Goal: Task Accomplishment & Management: Manage account settings

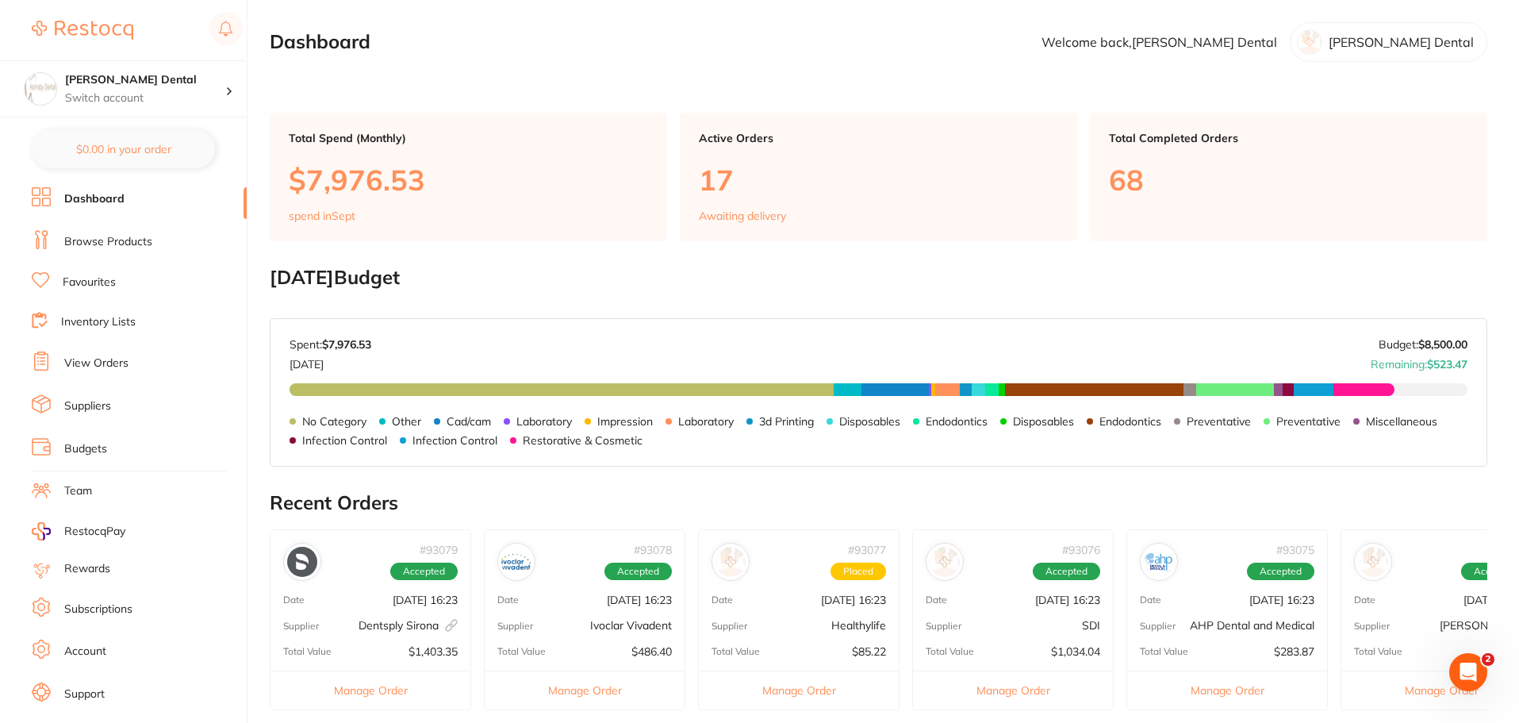
click at [99, 367] on link "View Orders" at bounding box center [96, 363] width 64 height 16
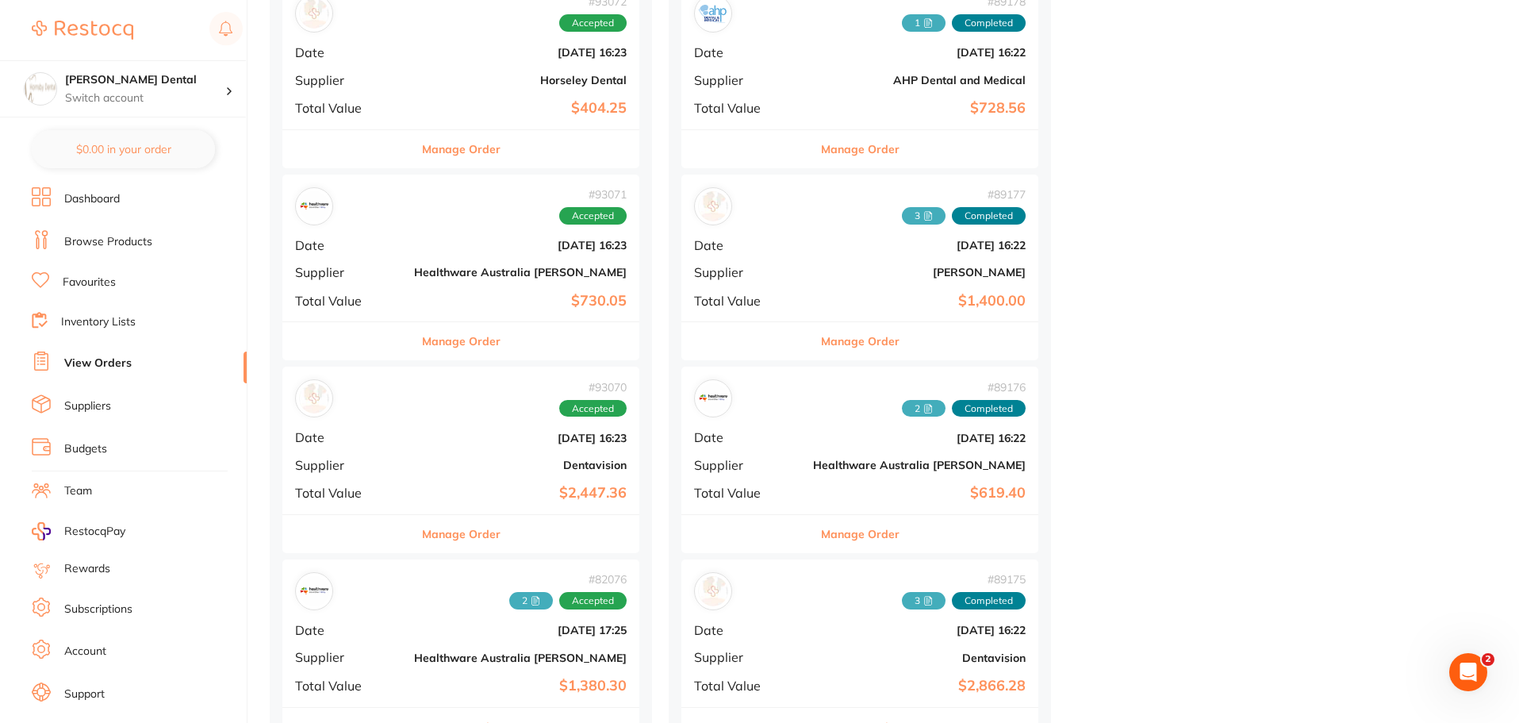
scroll to position [1745, 0]
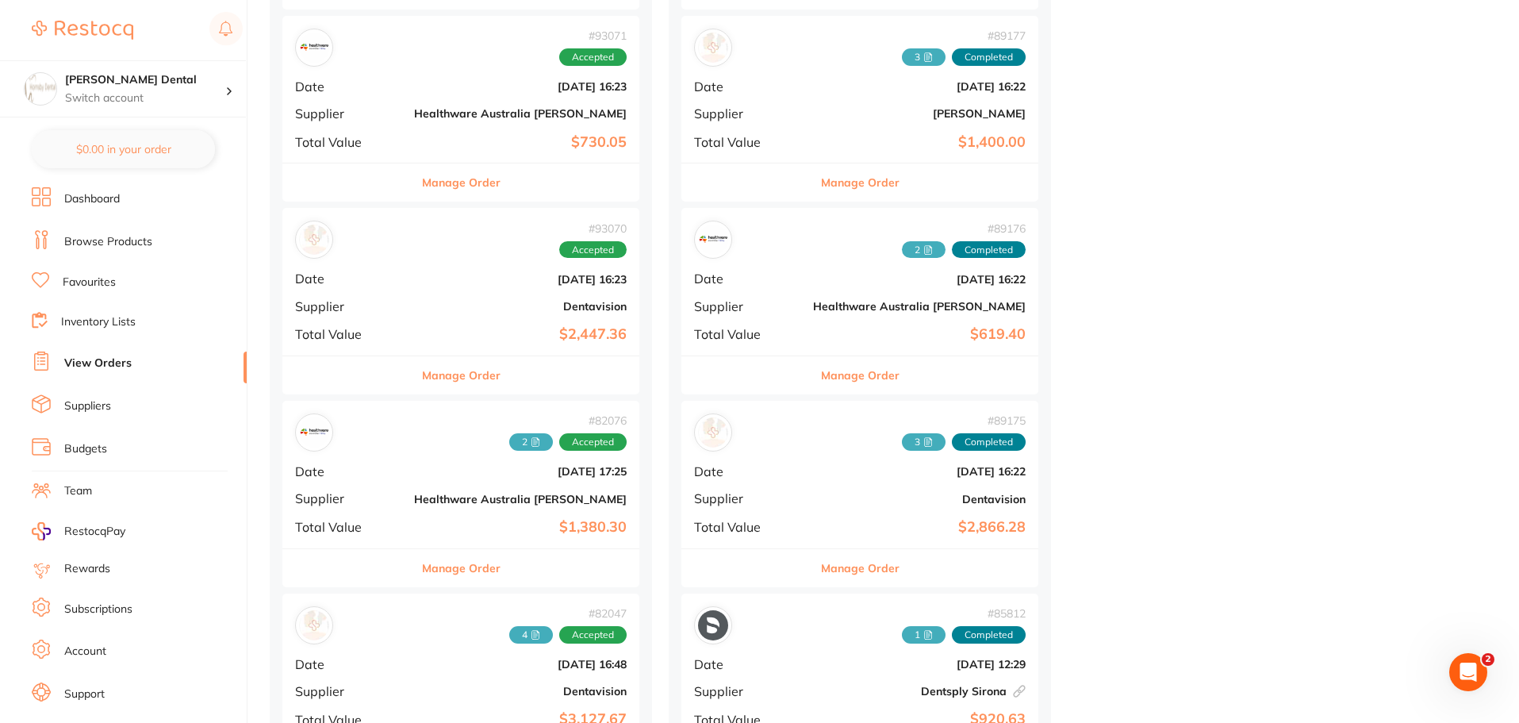
click at [432, 376] on button "Manage Order" at bounding box center [461, 375] width 79 height 38
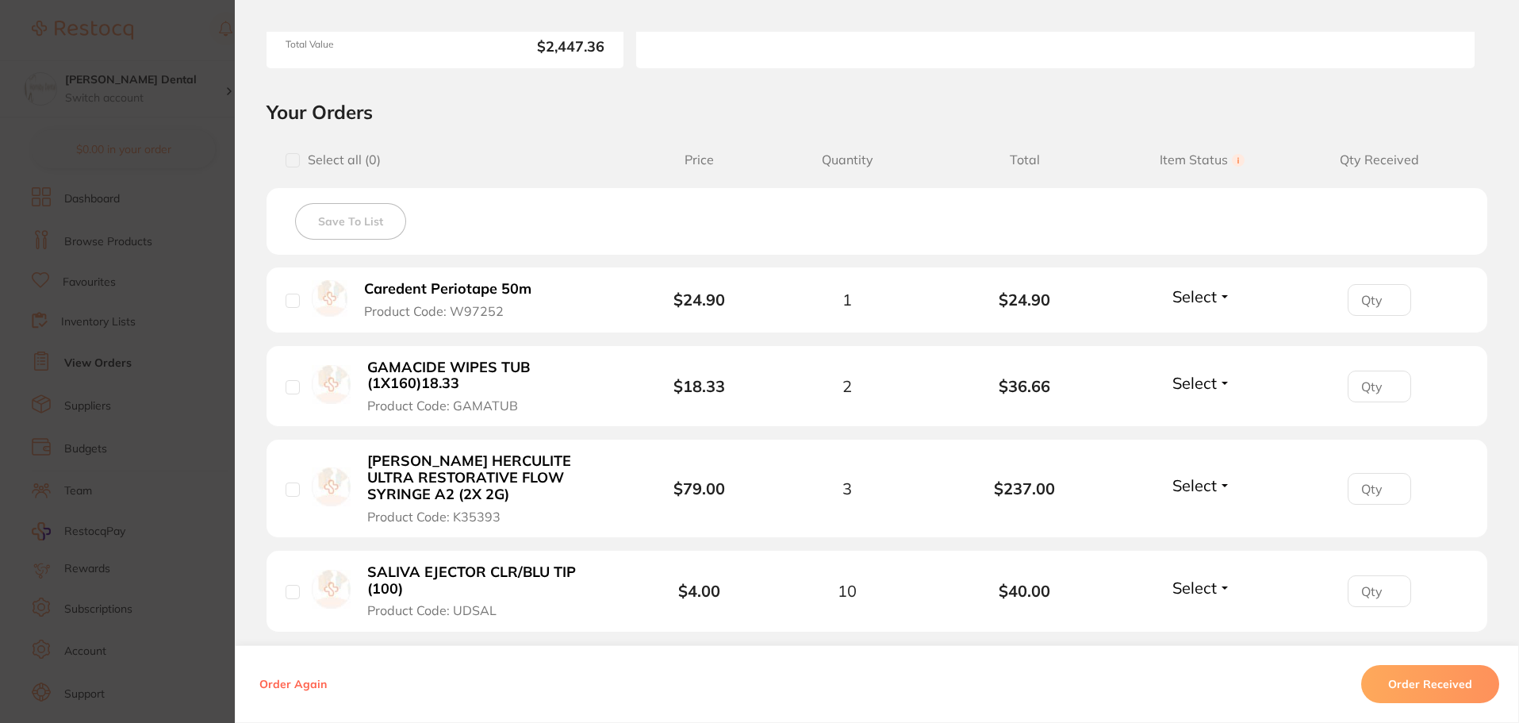
scroll to position [317, 0]
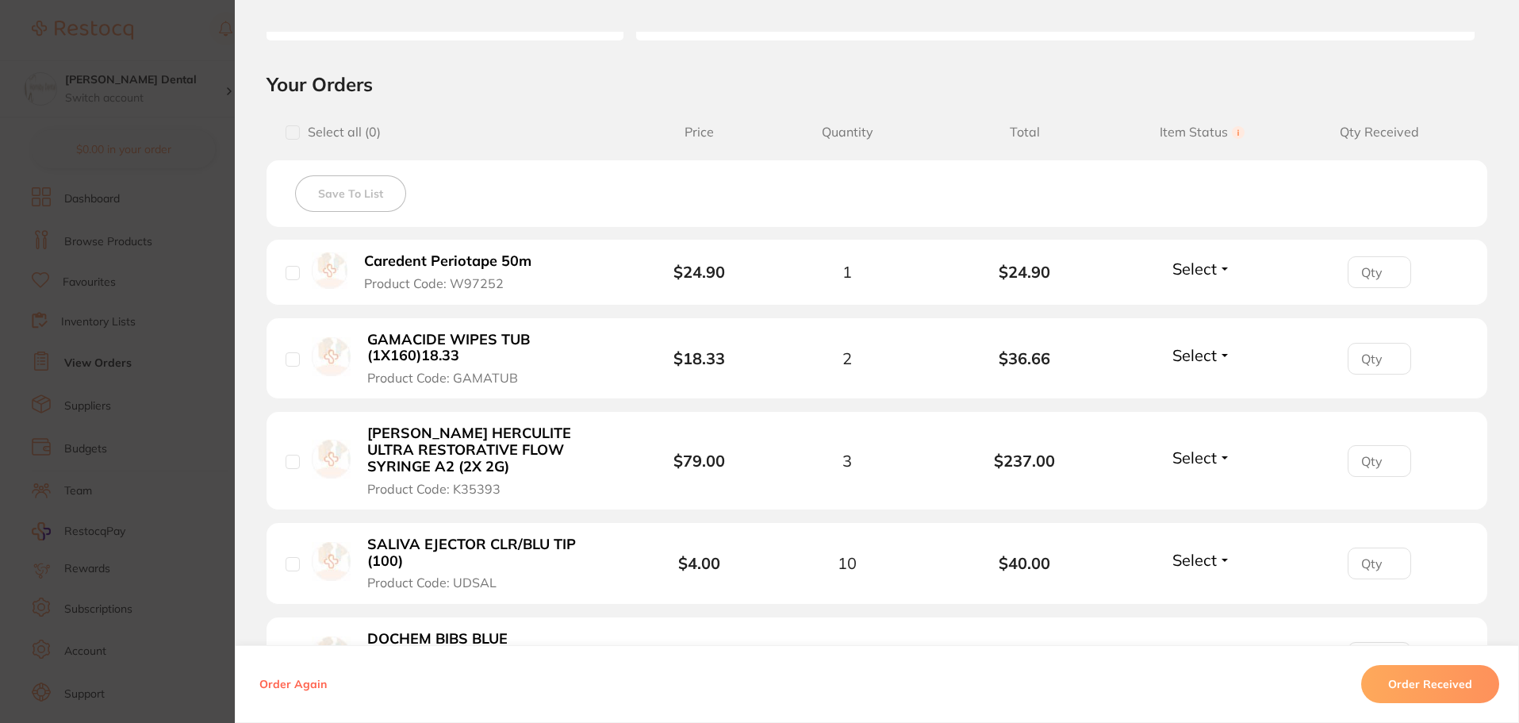
click at [290, 274] on input "checkbox" at bounding box center [293, 273] width 14 height 14
checkbox input "true"
click at [286, 355] on input "checkbox" at bounding box center [293, 359] width 14 height 14
checkbox input "true"
click at [296, 461] on div "[PERSON_NAME] HERCULITE ULTRA RESTORATIVE FLOW SYRINGE A2 (2X 2G) Product Code:…" at bounding box center [463, 459] width 355 height 71
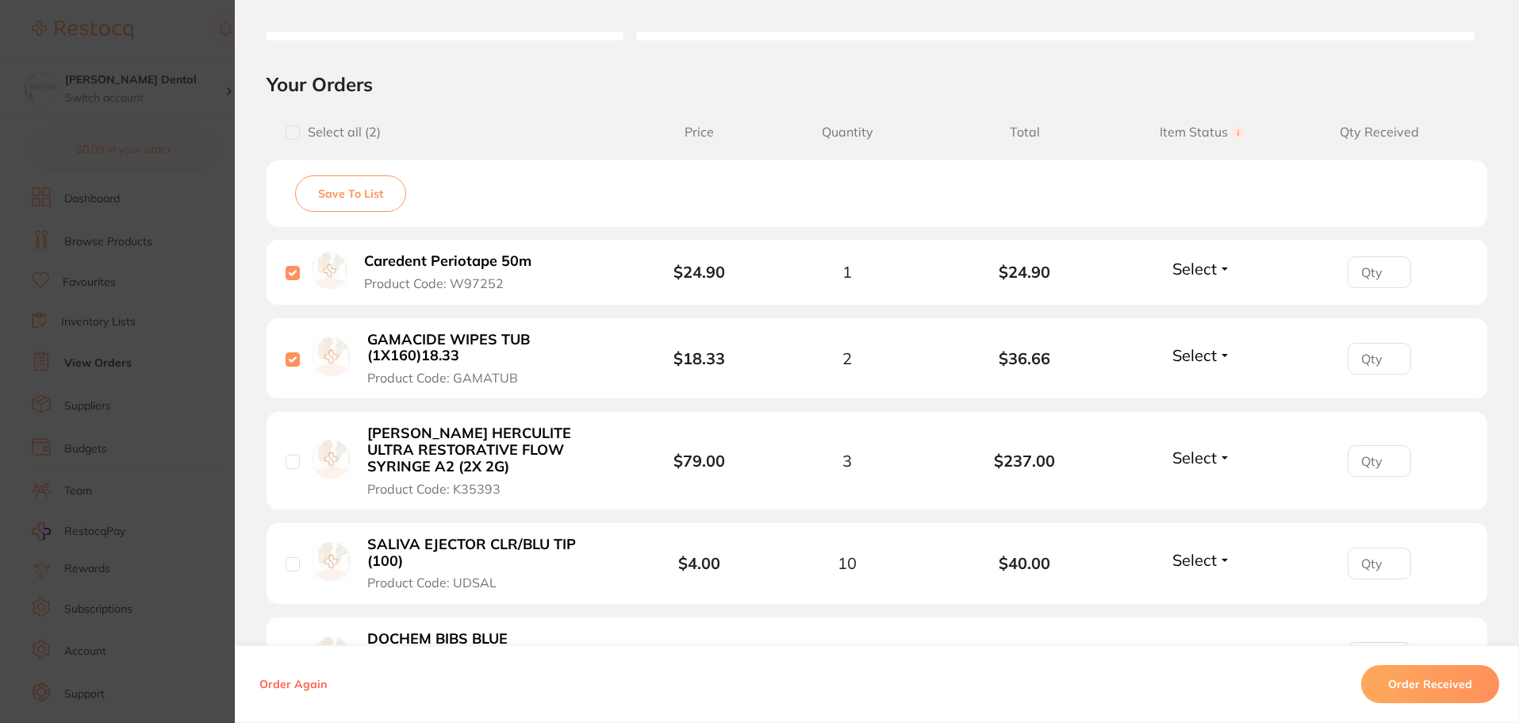
click at [286, 565] on input "checkbox" at bounding box center [293, 564] width 14 height 14
checkbox input "true"
click at [286, 460] on input "checkbox" at bounding box center [293, 462] width 14 height 14
checkbox input "true"
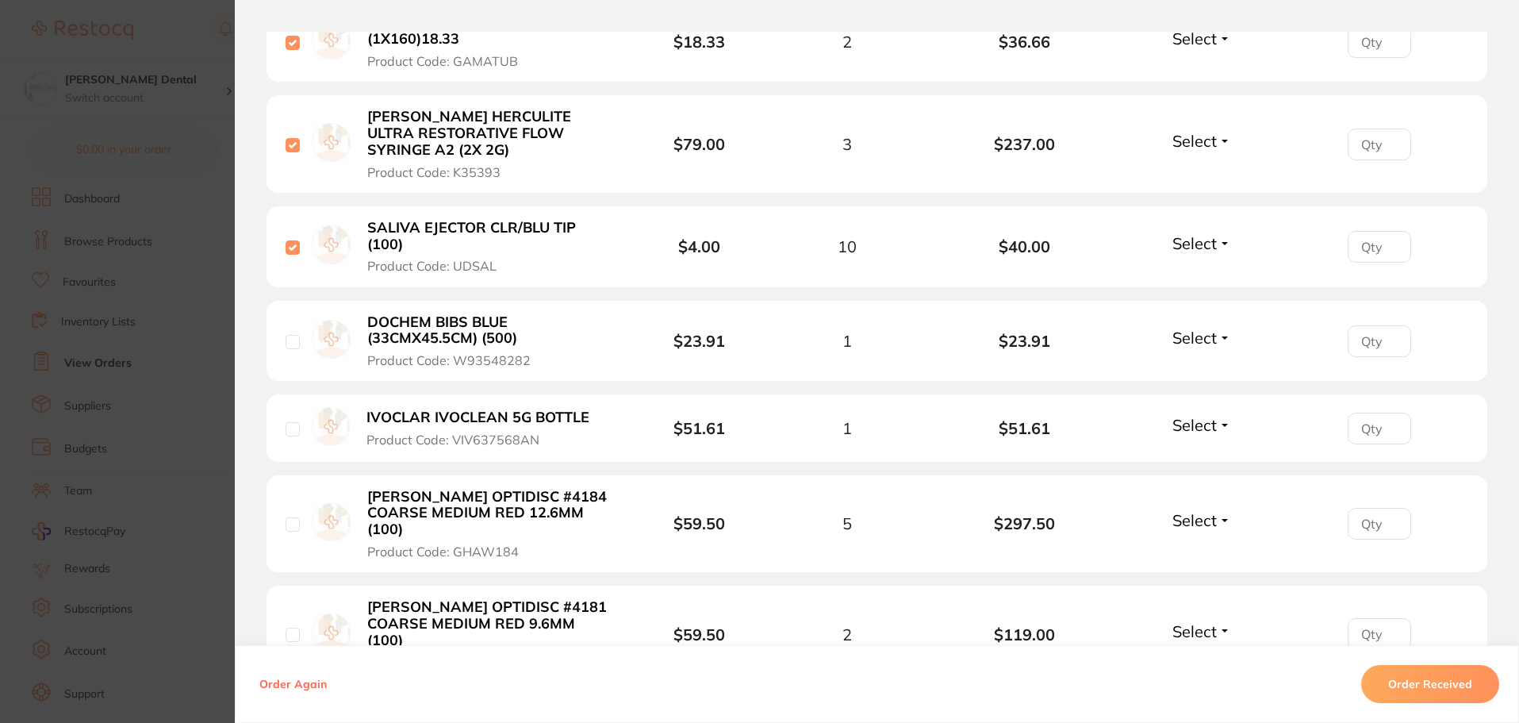
scroll to position [635, 0]
click at [286, 340] on input "checkbox" at bounding box center [293, 341] width 14 height 14
checkbox input "true"
click at [288, 428] on input "checkbox" at bounding box center [293, 428] width 14 height 14
checkbox input "true"
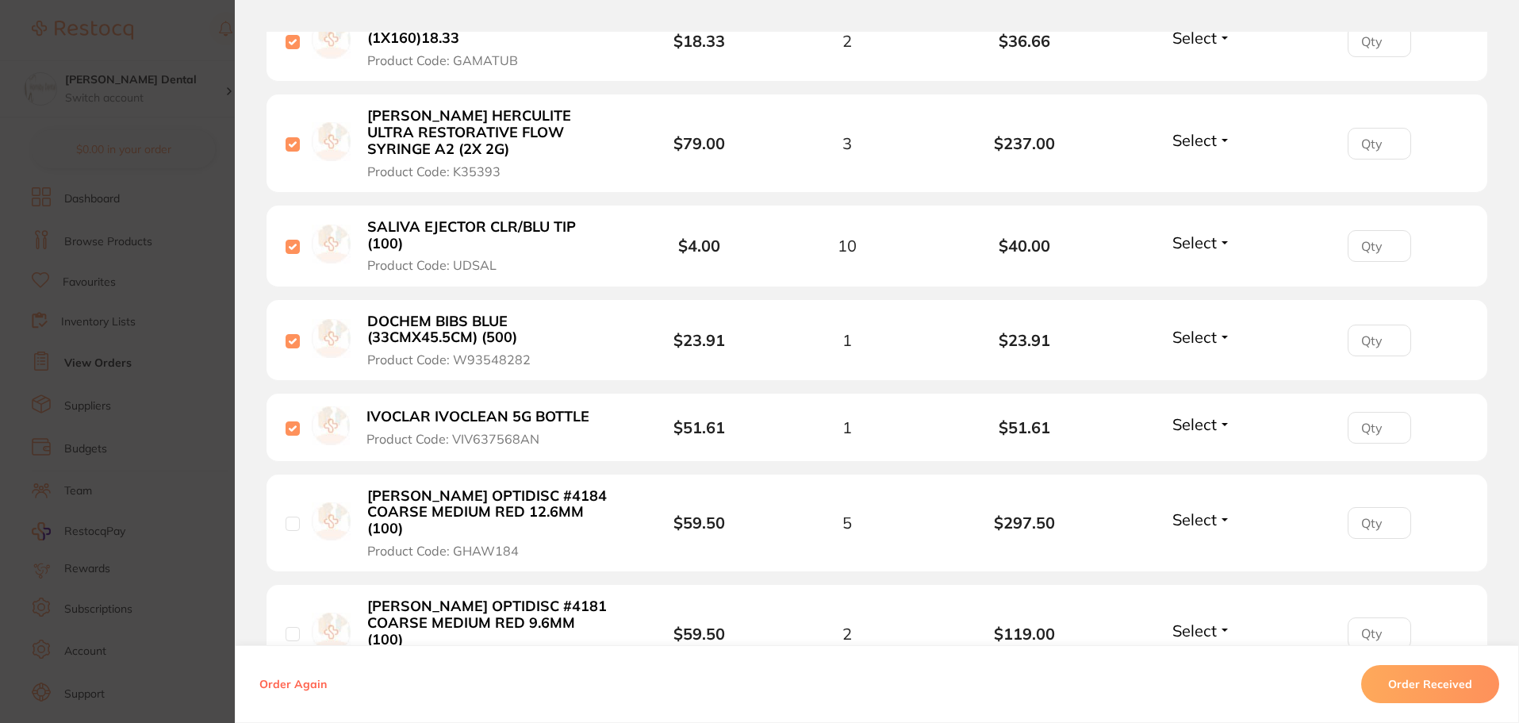
click at [289, 516] on input "checkbox" at bounding box center [293, 523] width 14 height 14
checkbox input "true"
drag, startPoint x: 289, startPoint y: 595, endPoint x: 289, endPoint y: 606, distance: 11.1
click at [289, 602] on div "[PERSON_NAME] OPTIDISC #4181 COARSE MEDIUM RED 9.6MM (100) Product Code: GHAW181" at bounding box center [463, 632] width 355 height 71
click at [289, 627] on input "checkbox" at bounding box center [293, 634] width 14 height 14
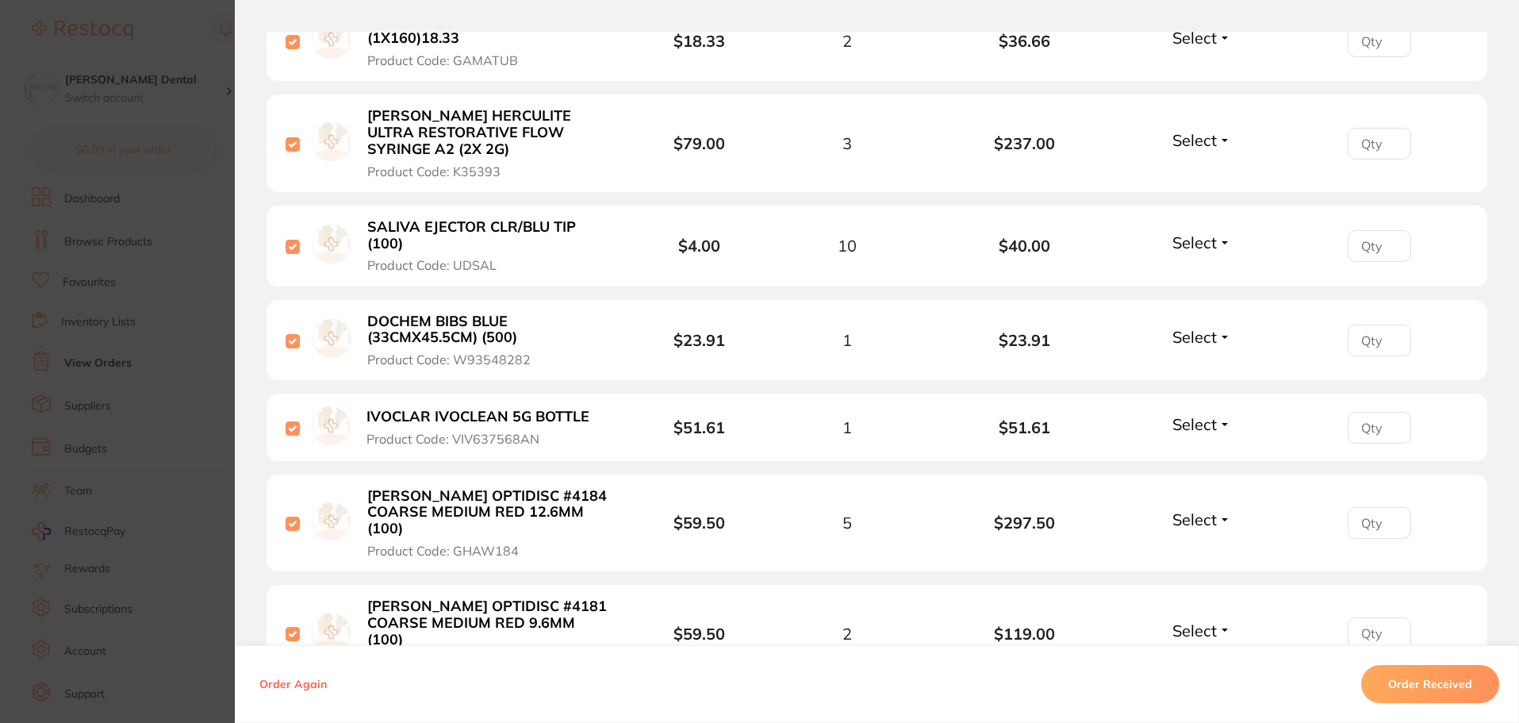
checkbox input "true"
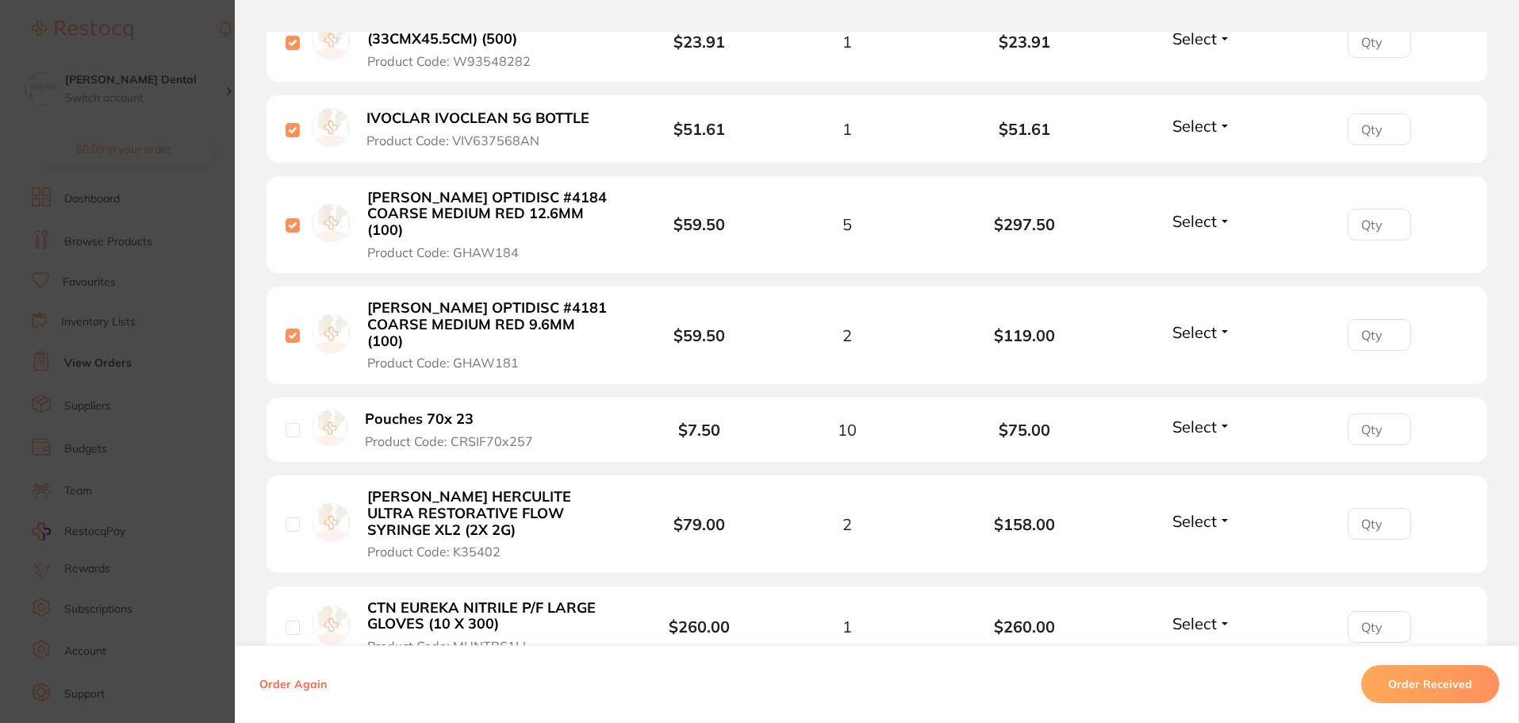
scroll to position [952, 0]
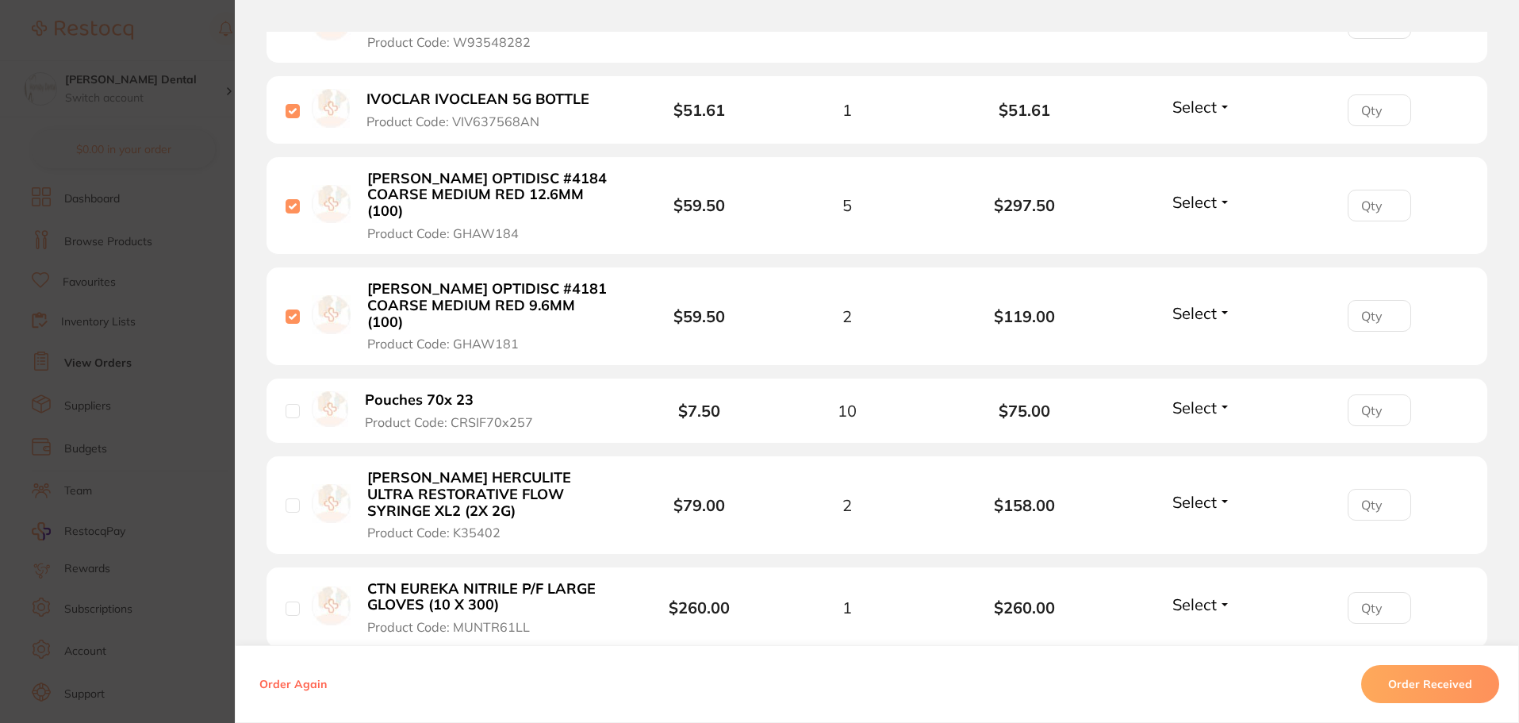
click at [286, 404] on input "checkbox" at bounding box center [293, 411] width 14 height 14
checkbox input "true"
click at [286, 498] on input "checkbox" at bounding box center [293, 505] width 14 height 14
checkbox input "true"
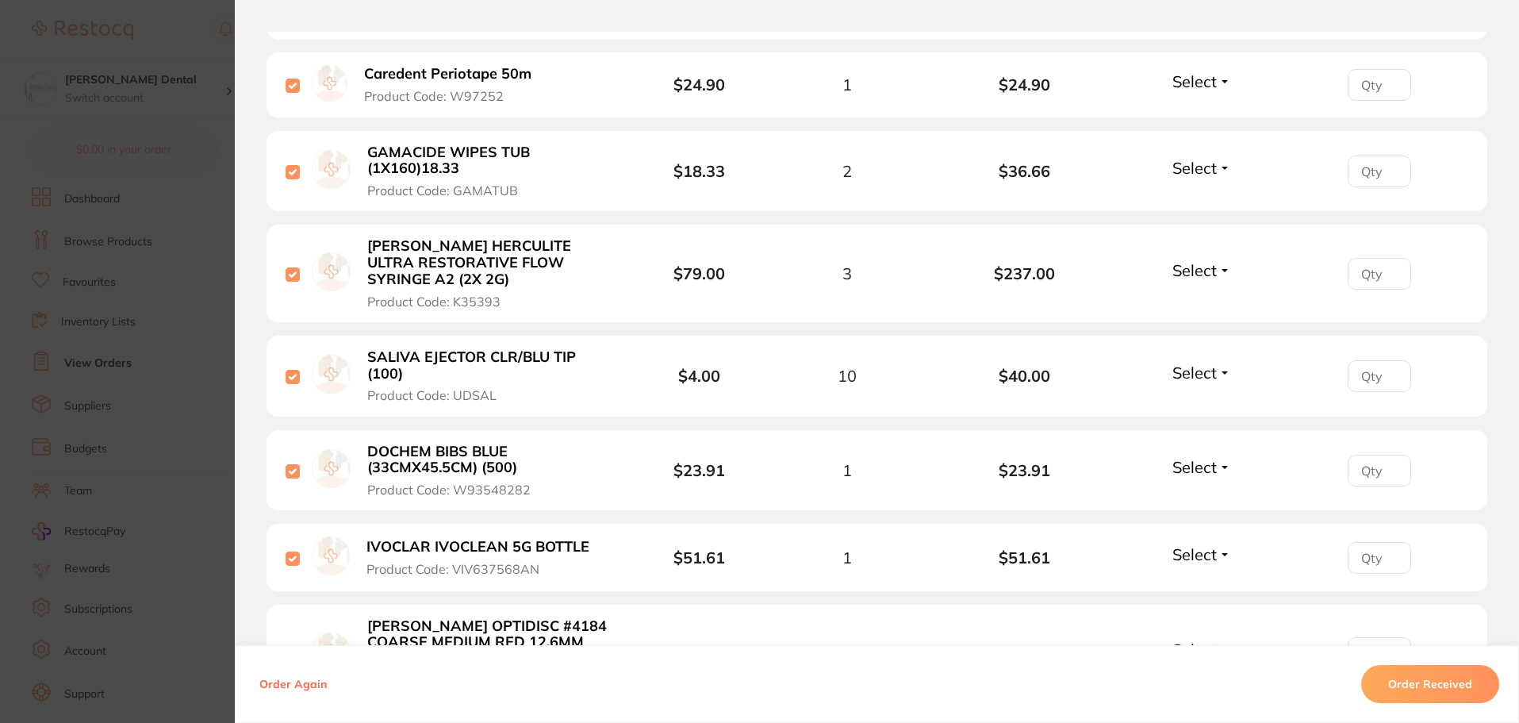
scroll to position [476, 0]
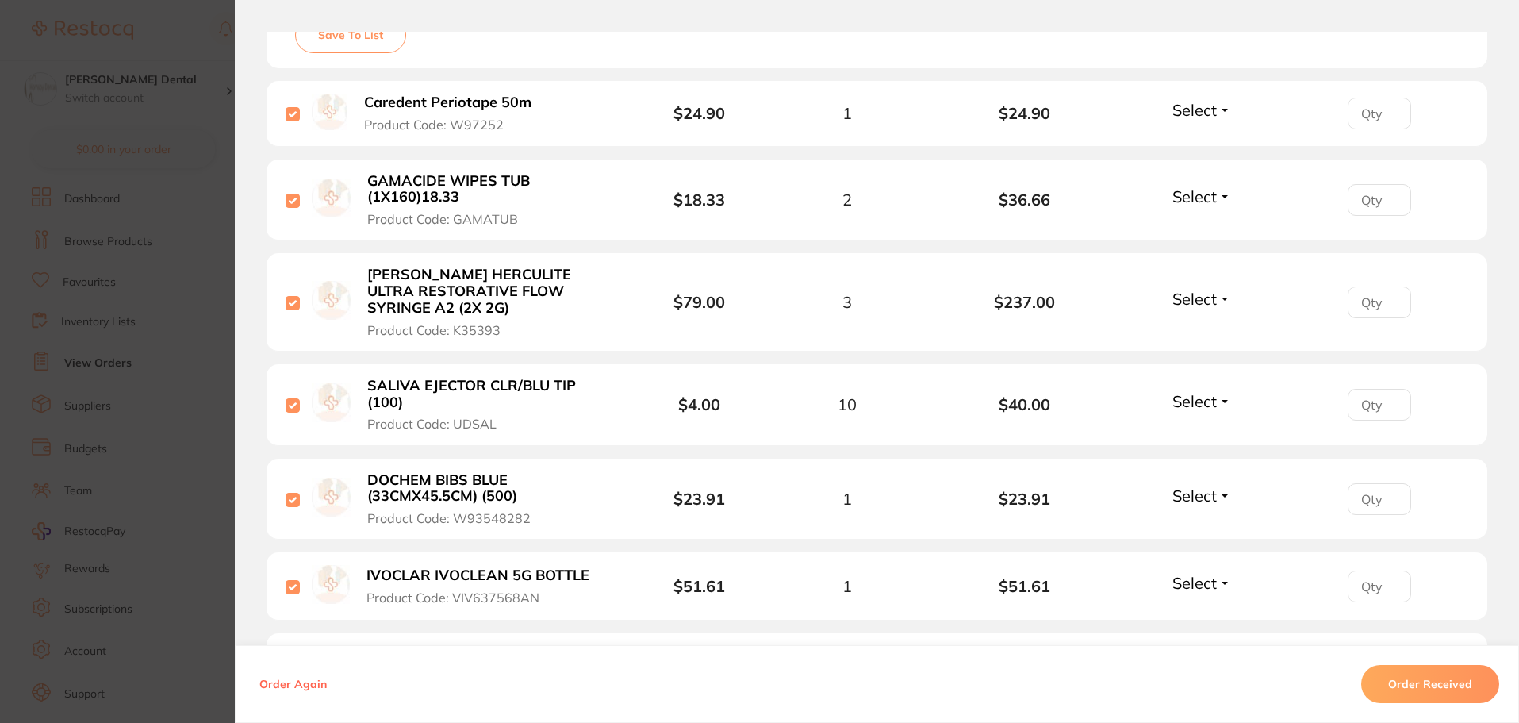
click at [286, 301] on input "checkbox" at bounding box center [293, 303] width 14 height 14
checkbox input "false"
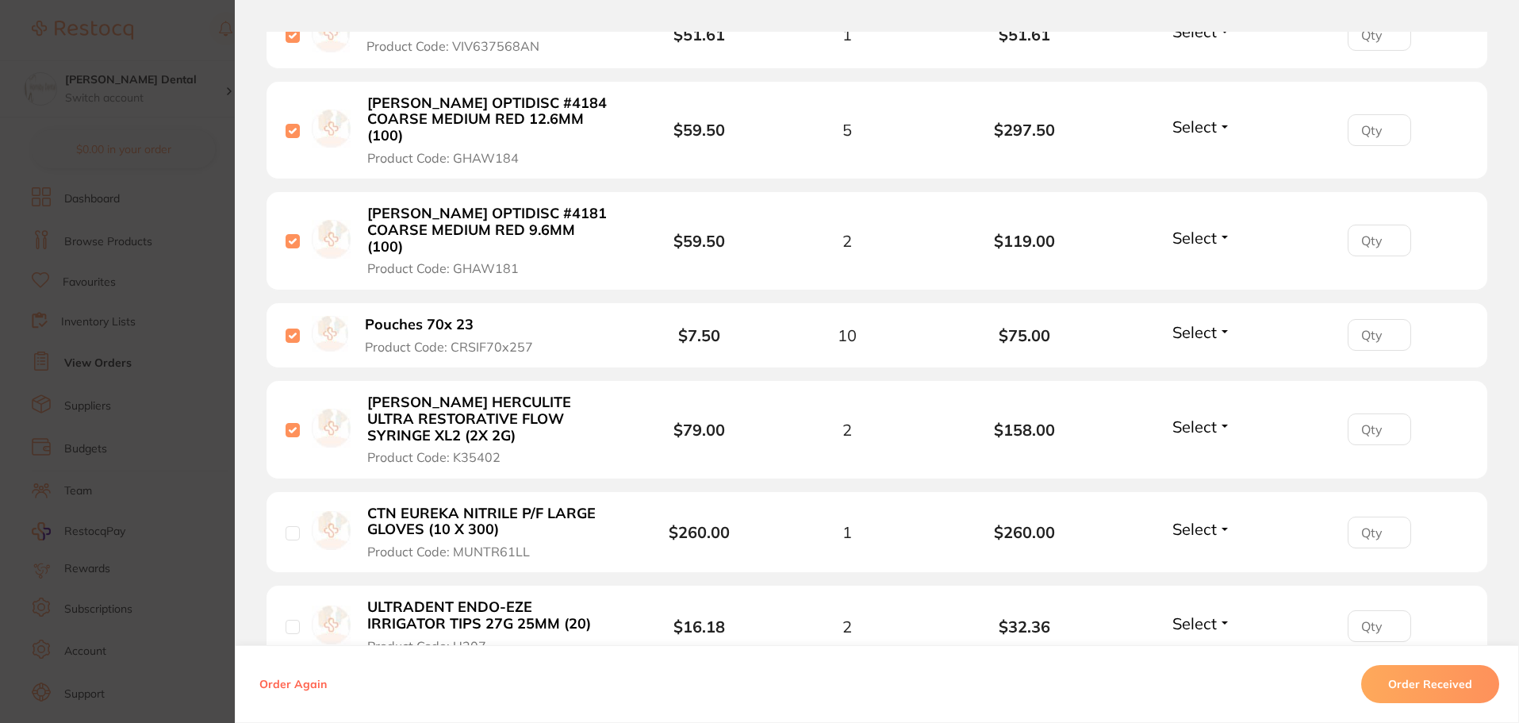
scroll to position [1190, 0]
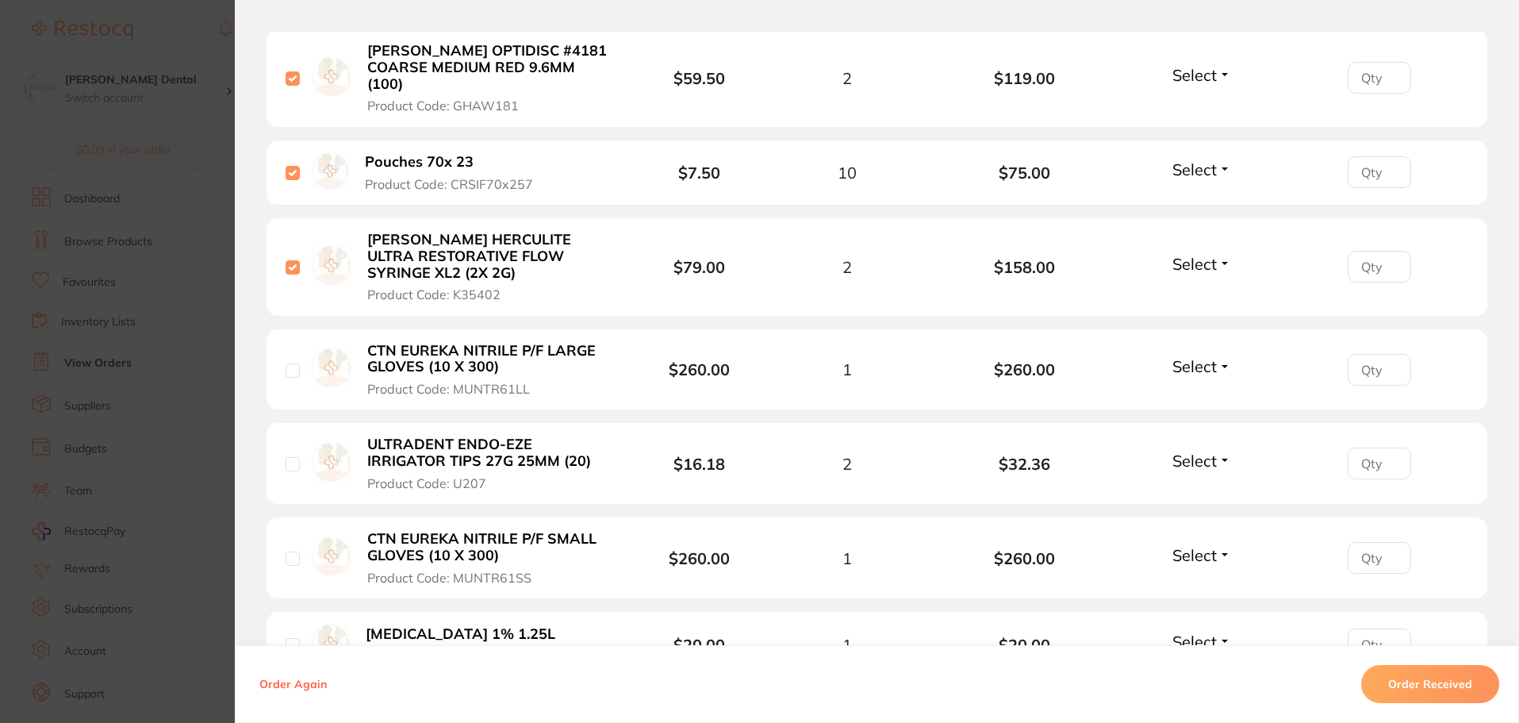
click at [286, 363] on input "checkbox" at bounding box center [293, 370] width 14 height 14
checkbox input "true"
click at [290, 457] on input "checkbox" at bounding box center [293, 464] width 14 height 14
checkbox input "true"
click at [286, 551] on input "checkbox" at bounding box center [293, 558] width 14 height 14
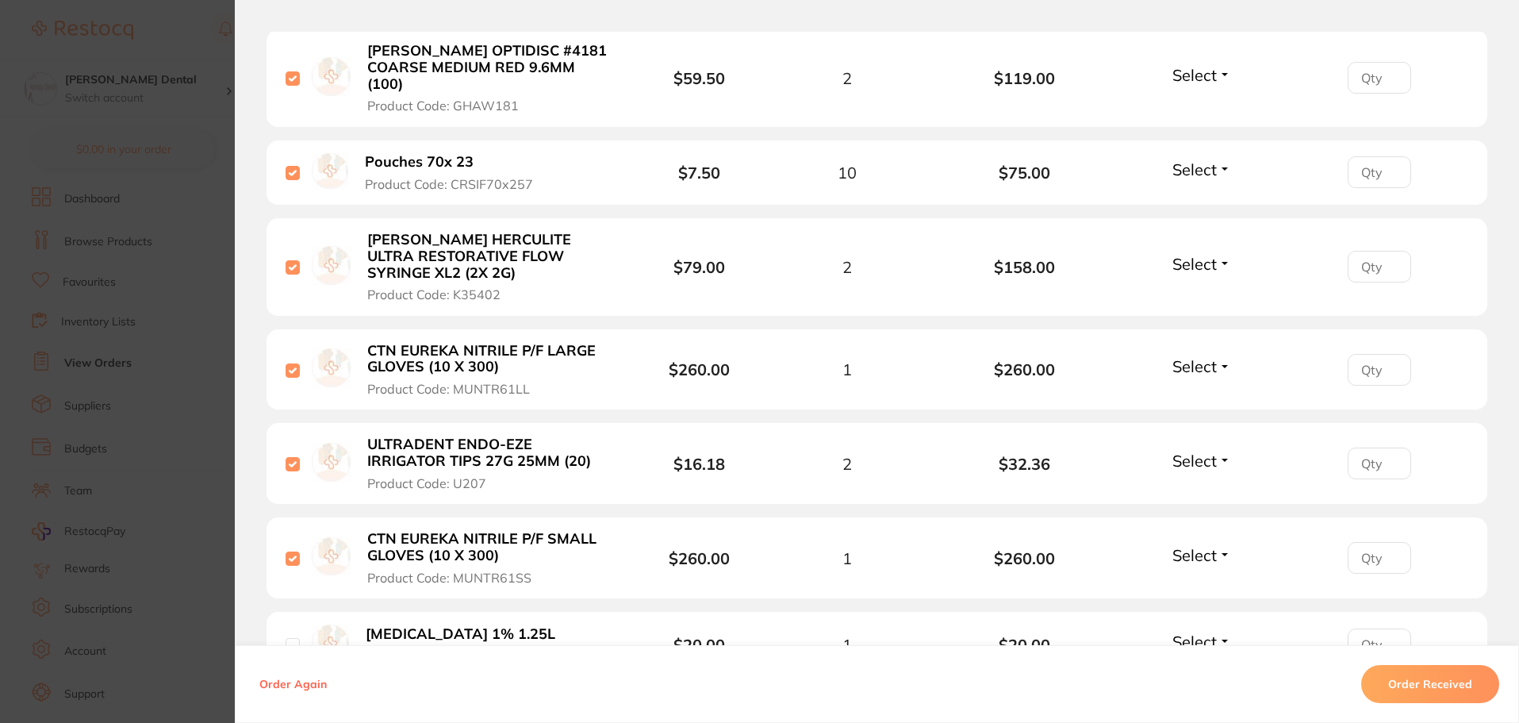
checkbox input "true"
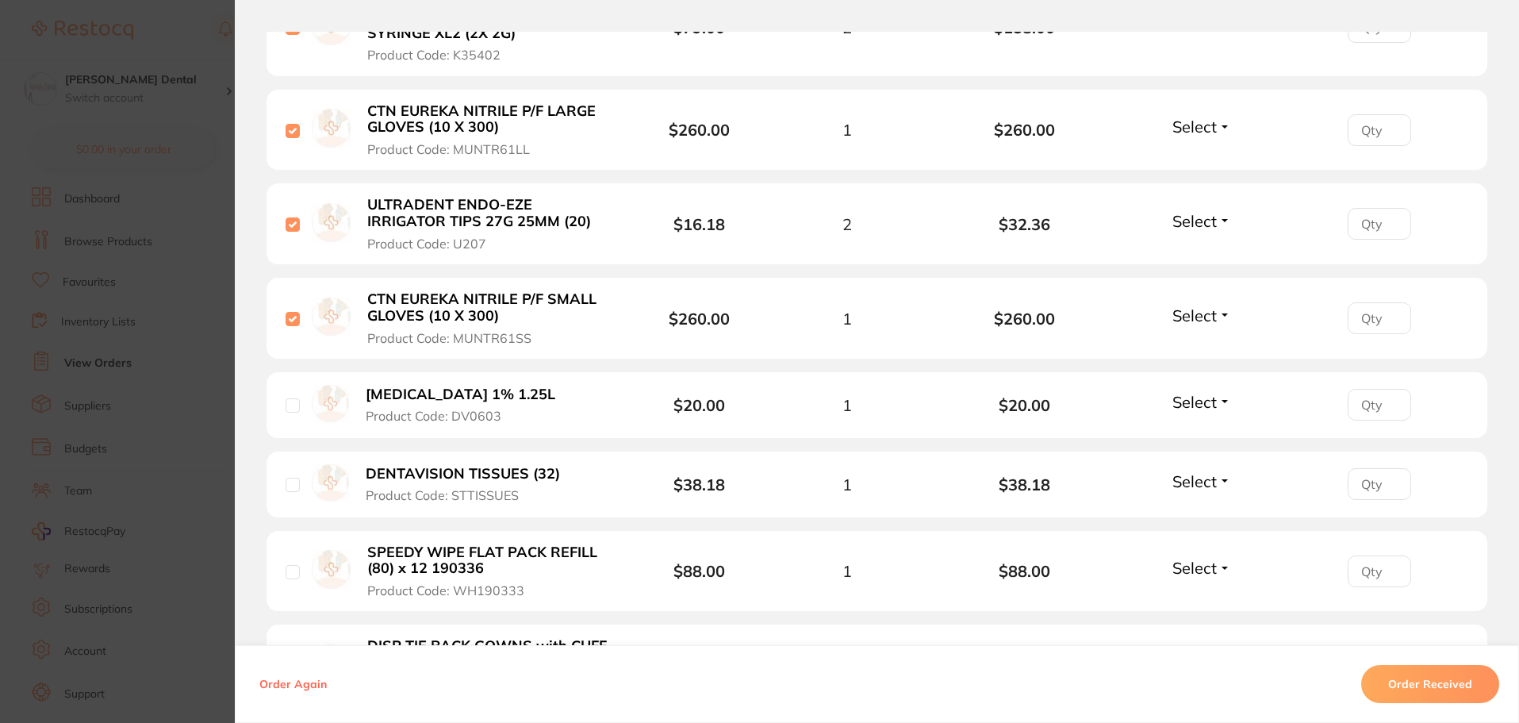
scroll to position [1507, 0]
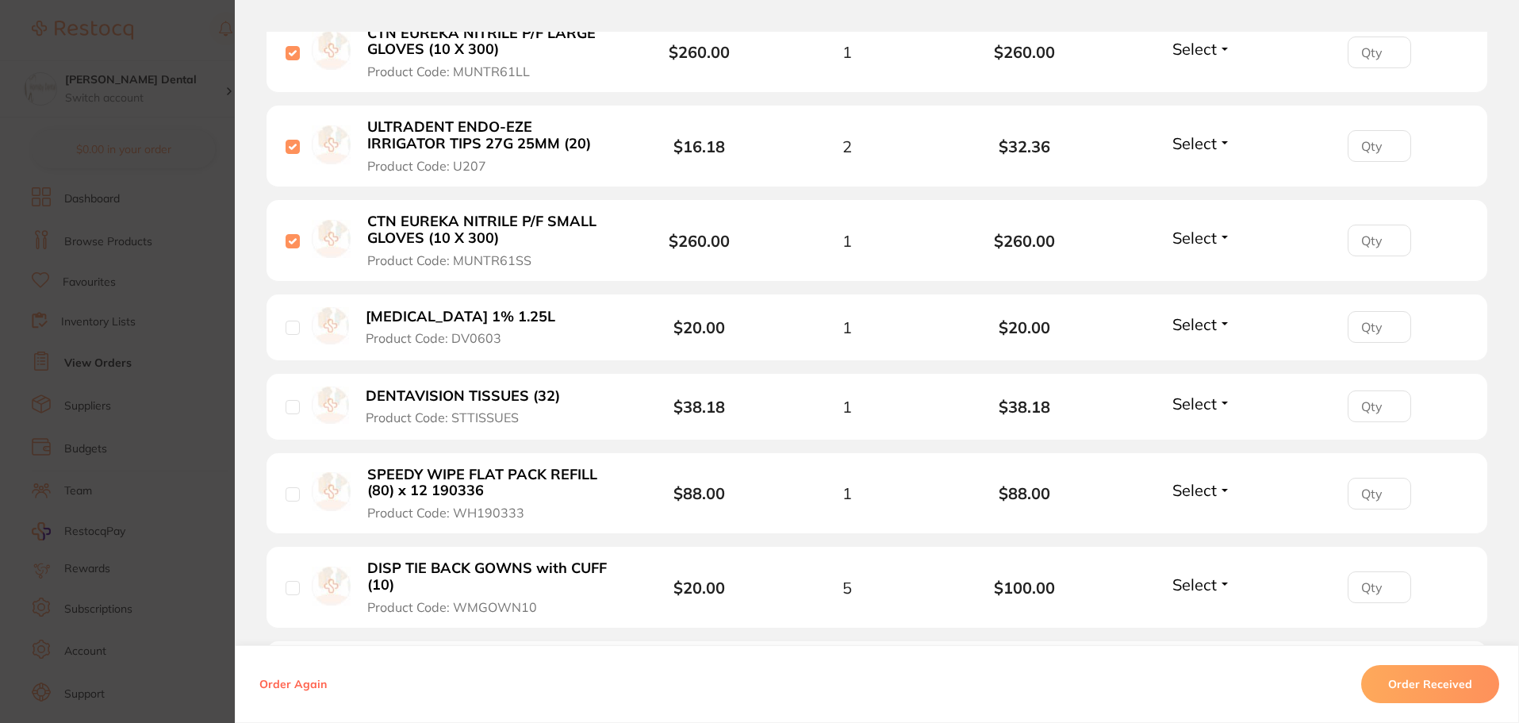
click at [291, 321] on input "checkbox" at bounding box center [293, 328] width 14 height 14
checkbox input "true"
click at [290, 400] on input "checkbox" at bounding box center [293, 407] width 14 height 14
checkbox input "true"
click at [286, 470] on div "SPEEDY WIPE FLAT PACK REFILL (80) x 12 190336 Product Code: WH190333" at bounding box center [463, 494] width 355 height 56
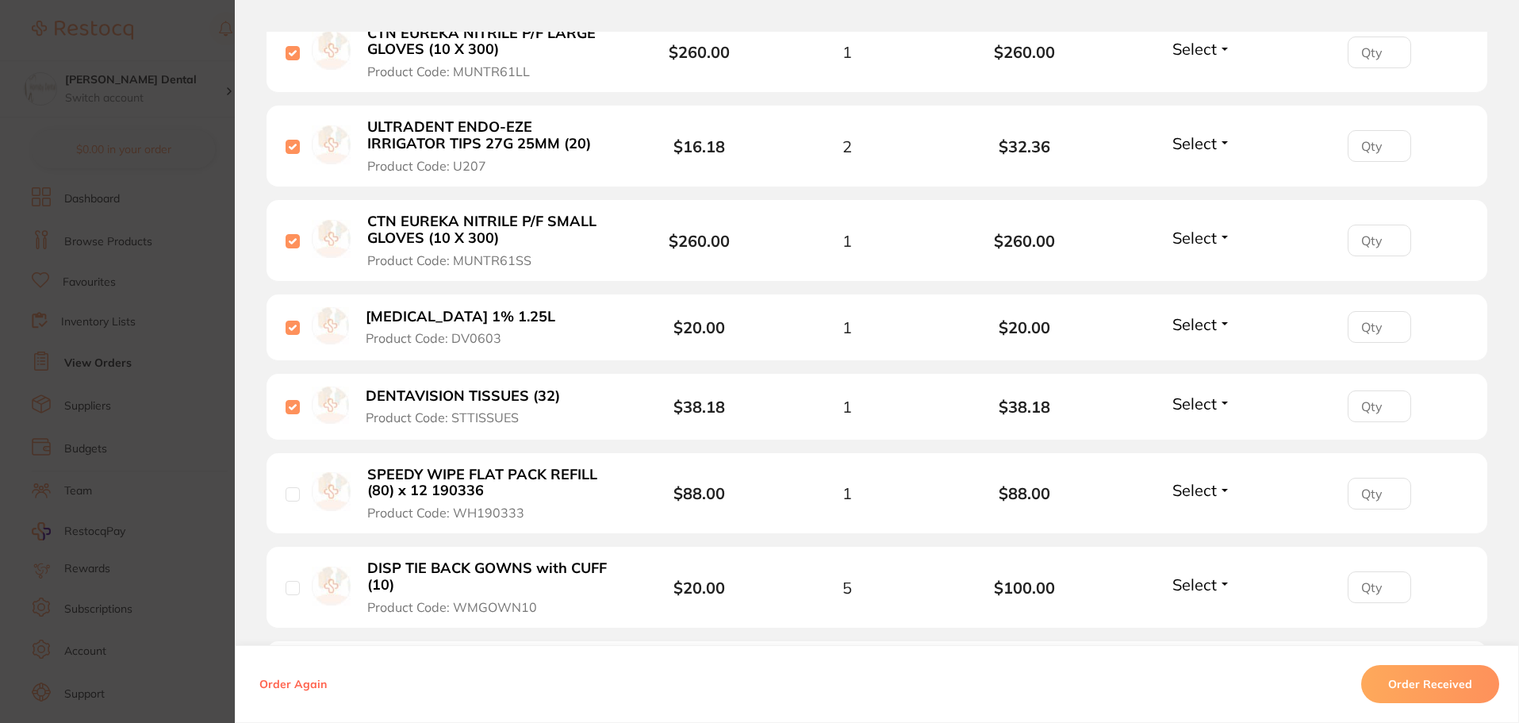
click at [287, 487] on input "checkbox" at bounding box center [293, 494] width 14 height 14
checkbox input "true"
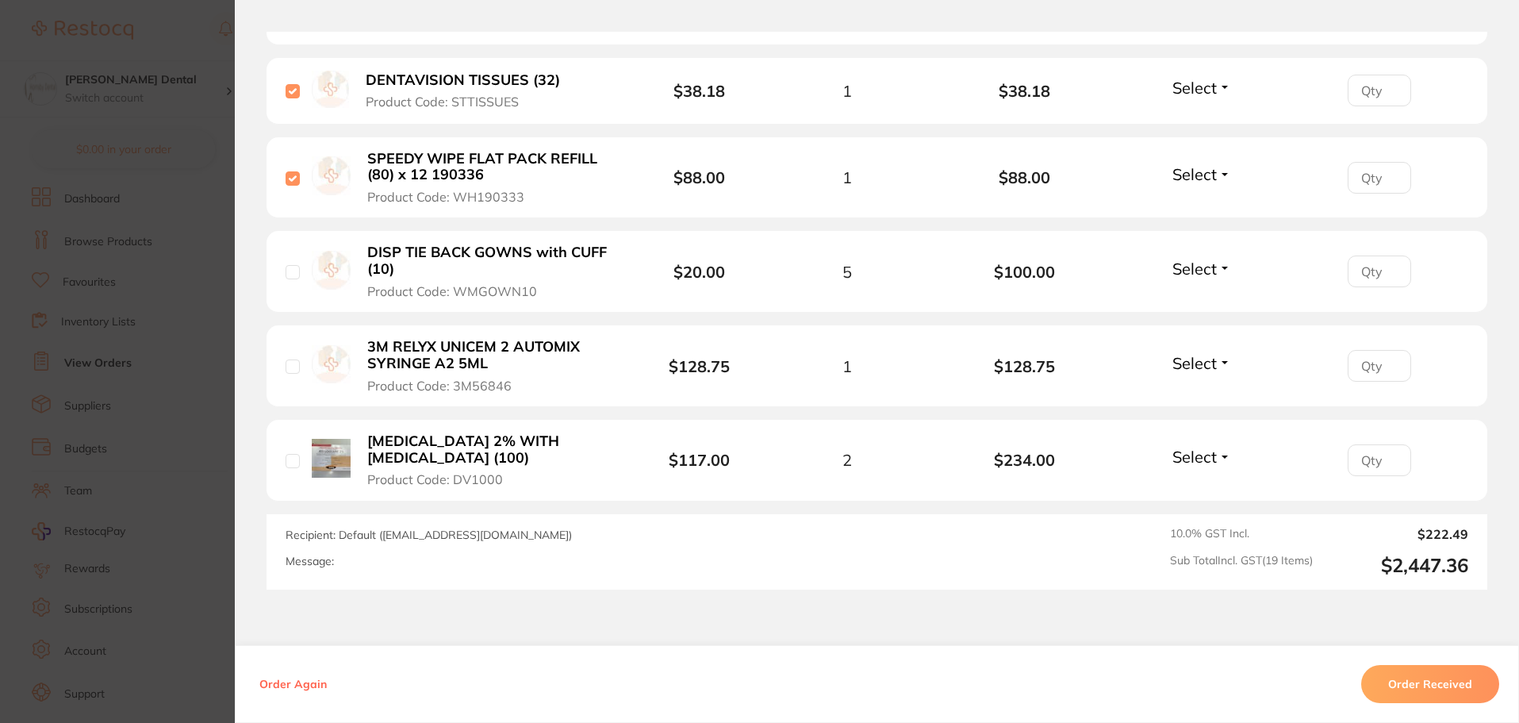
scroll to position [1825, 0]
click at [288, 358] on input "checkbox" at bounding box center [293, 365] width 14 height 14
checkbox input "true"
click at [290, 452] on input "checkbox" at bounding box center [293, 459] width 14 height 14
checkbox input "true"
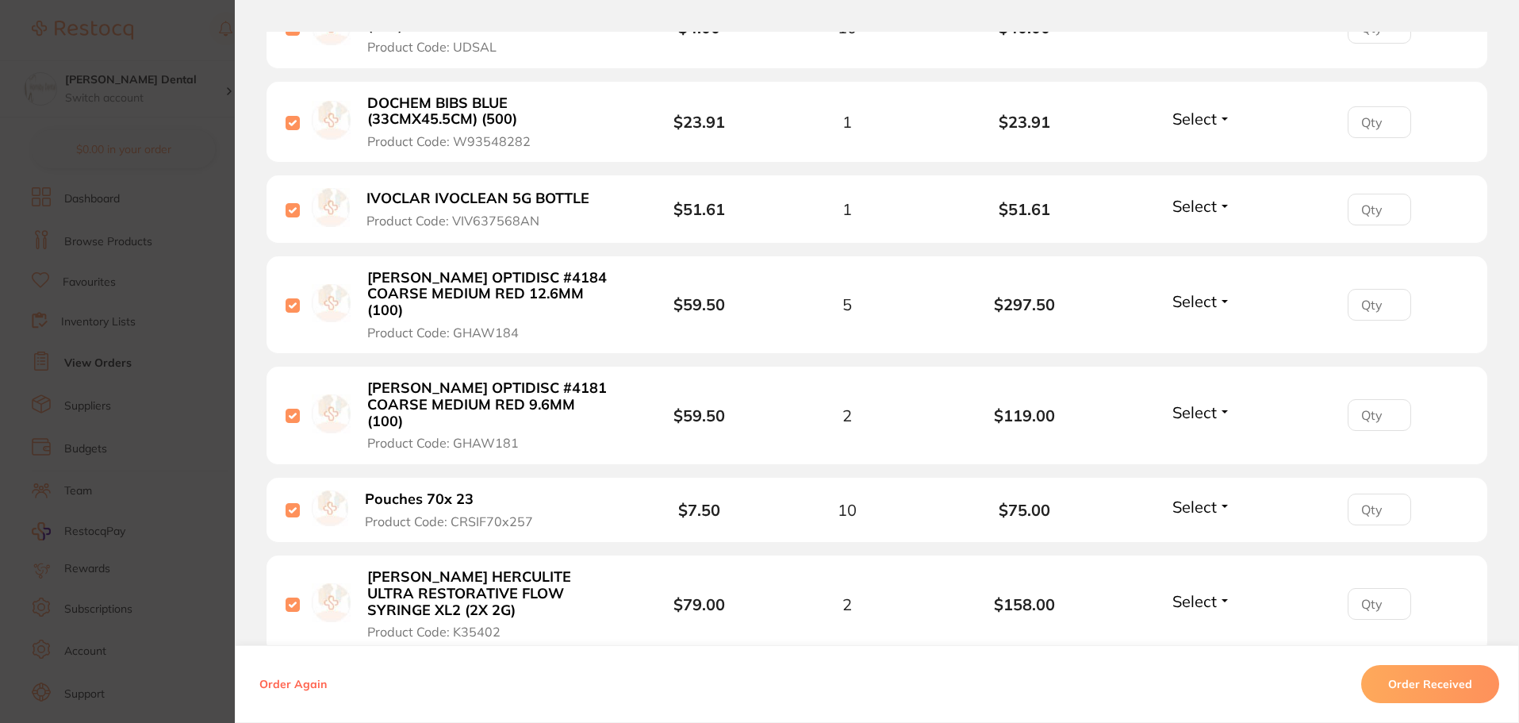
scroll to position [873, 0]
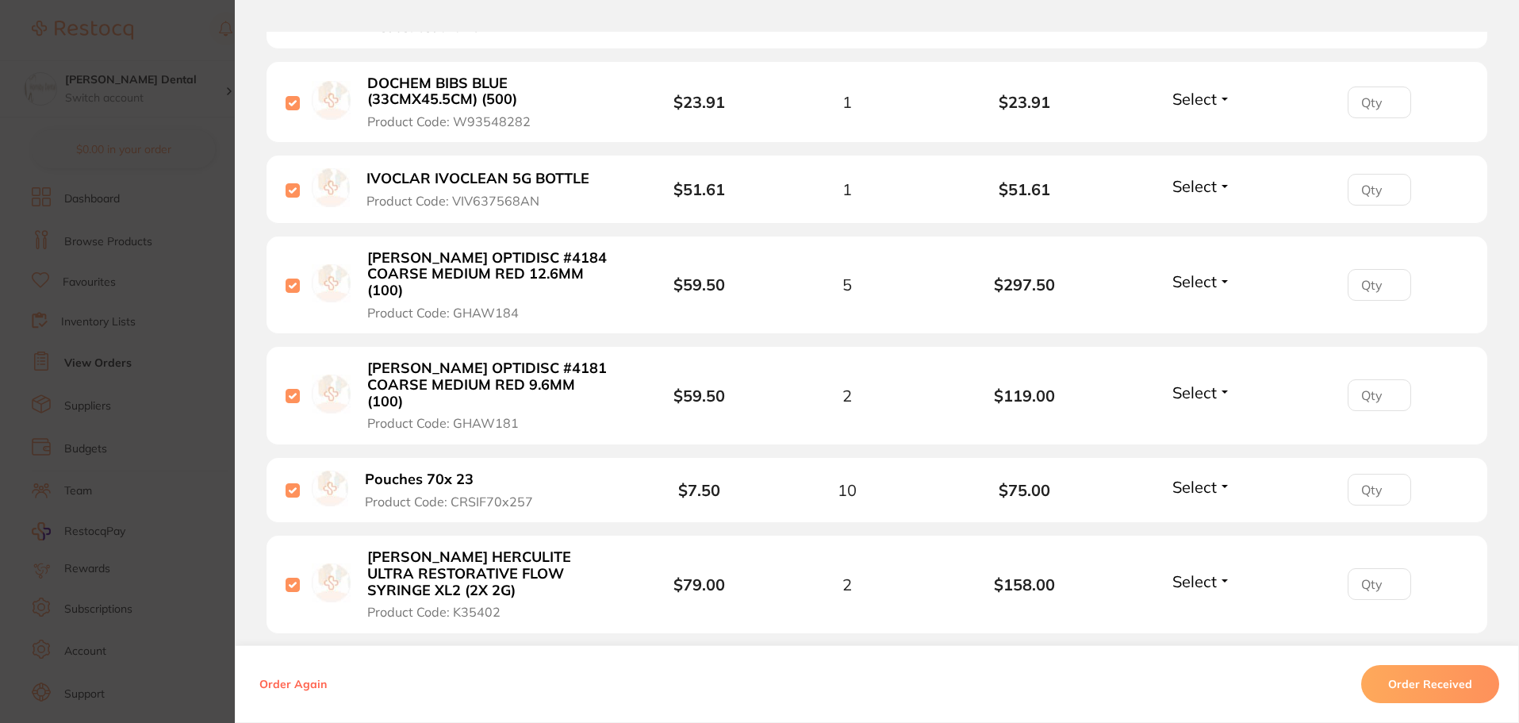
click at [432, 471] on b "Pouches 70x 23" at bounding box center [419, 479] width 109 height 17
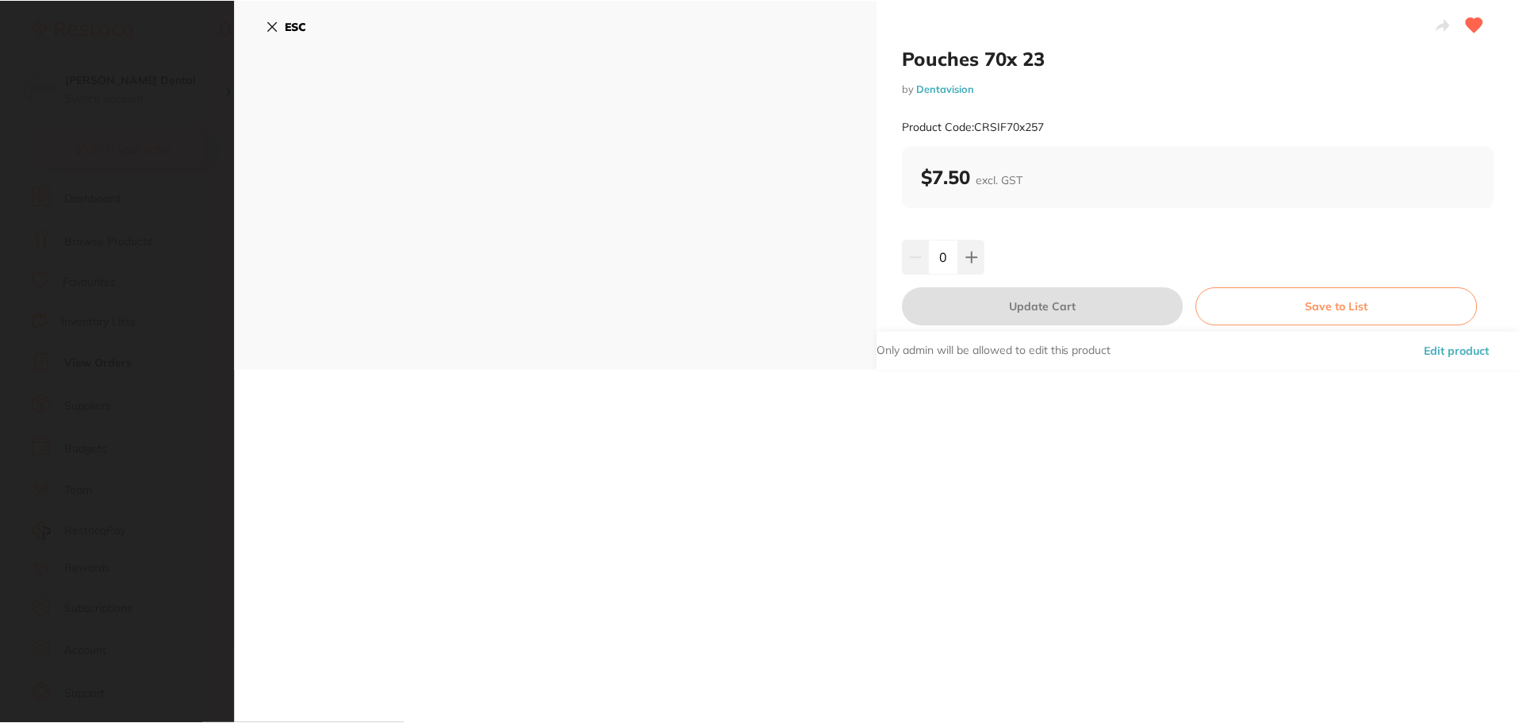
scroll to position [0, 0]
click at [1440, 350] on button "Edit product" at bounding box center [1460, 351] width 75 height 38
click at [1445, 353] on button "Edit product" at bounding box center [1460, 351] width 75 height 38
click at [933, 94] on link "Dentavision" at bounding box center [948, 88] width 58 height 13
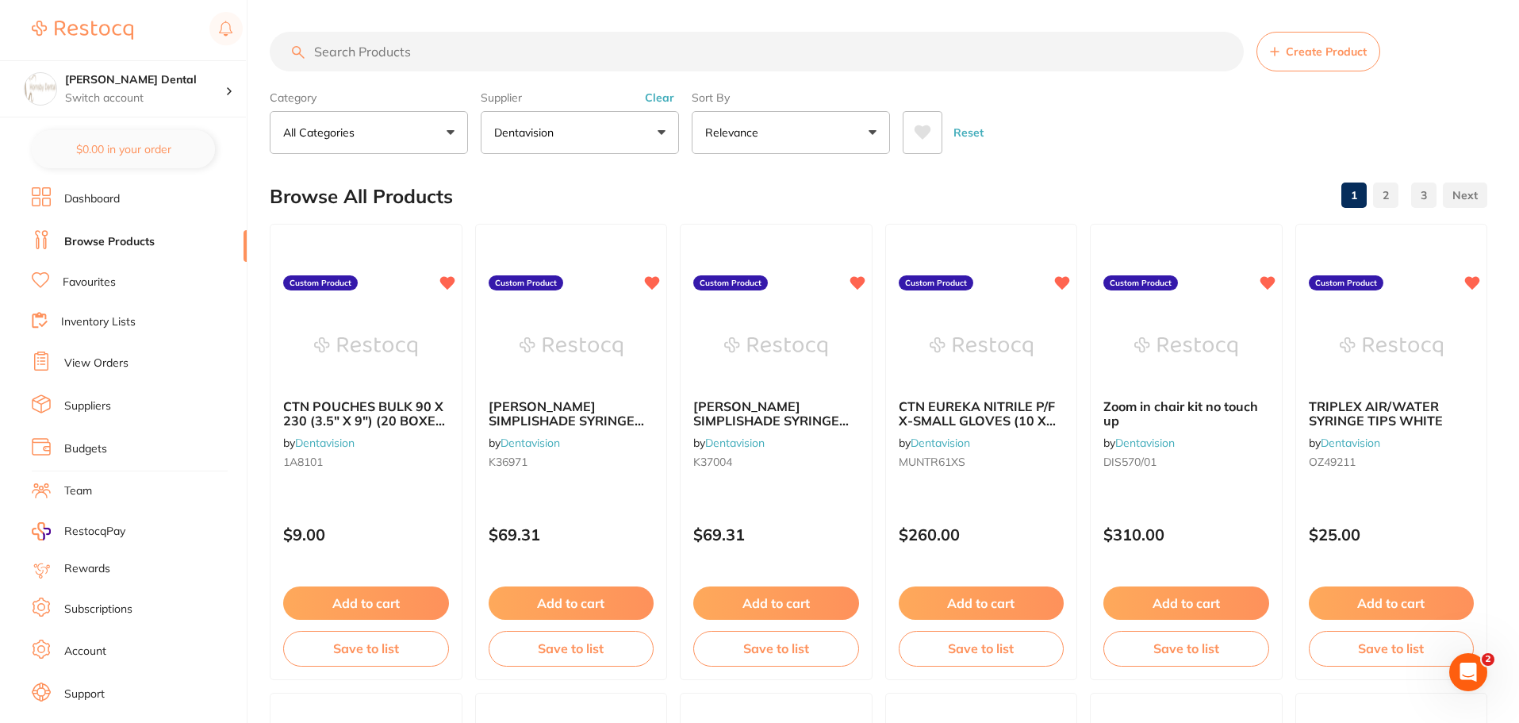
click at [452, 52] on input "search" at bounding box center [757, 52] width 974 height 40
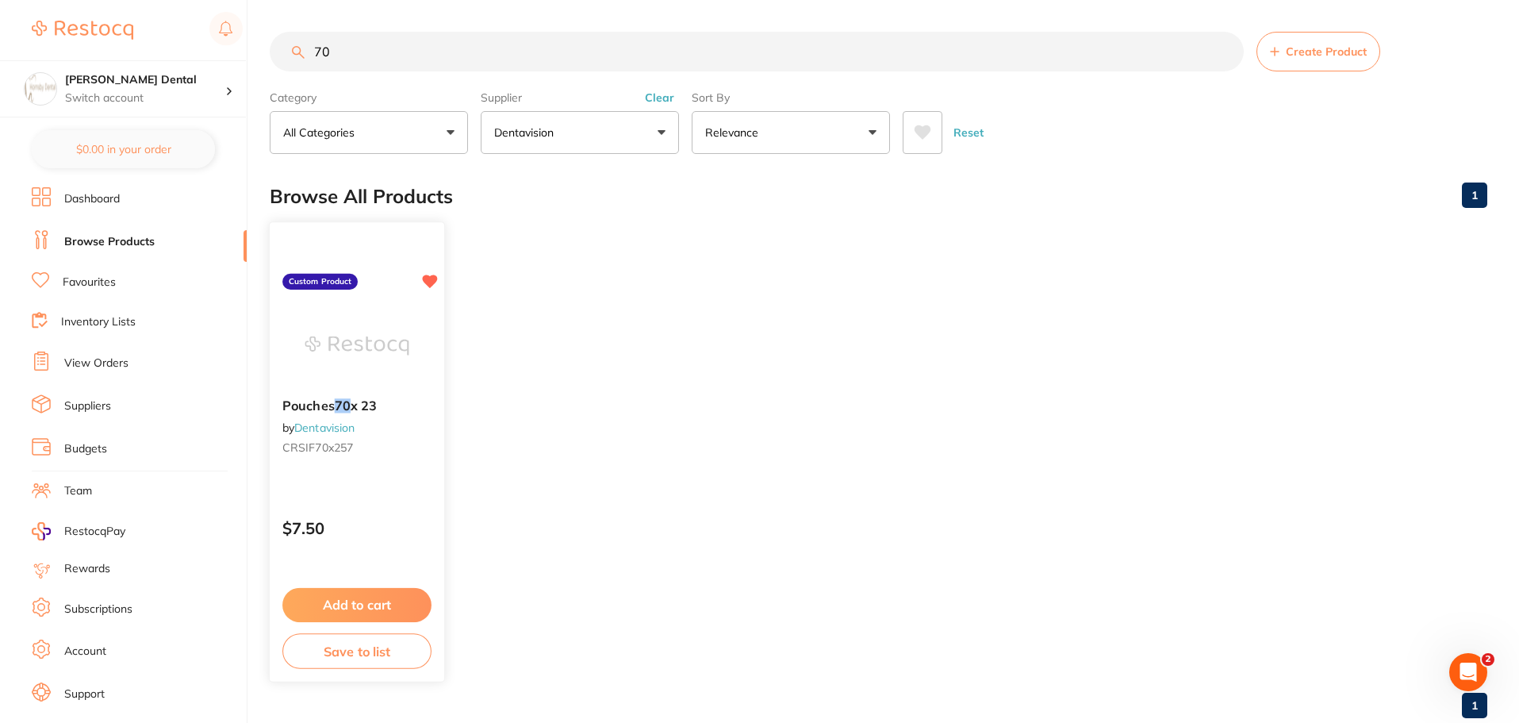
type input "70"
click at [372, 330] on img at bounding box center [357, 345] width 104 height 80
click at [368, 339] on img at bounding box center [357, 345] width 104 height 80
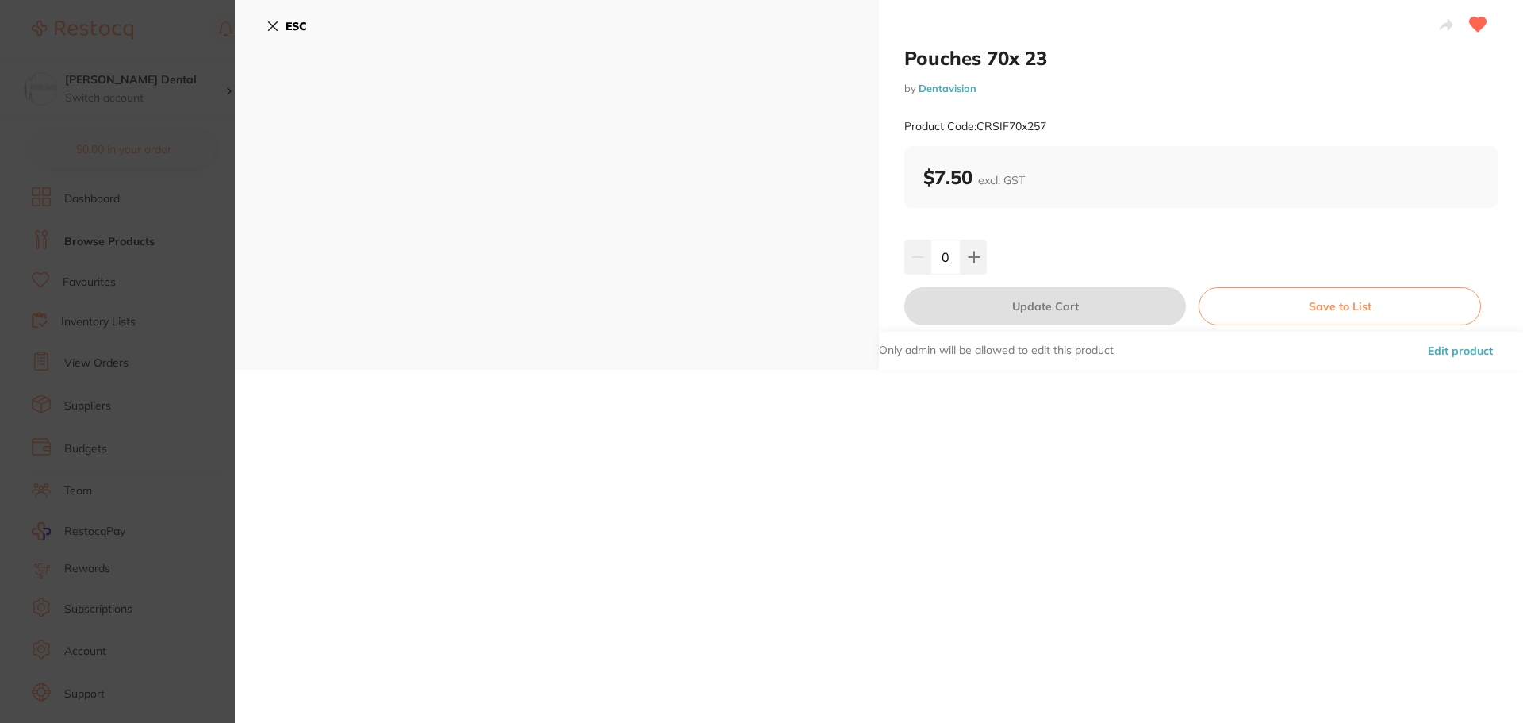
click at [1479, 349] on button "Edit product" at bounding box center [1460, 351] width 75 height 38
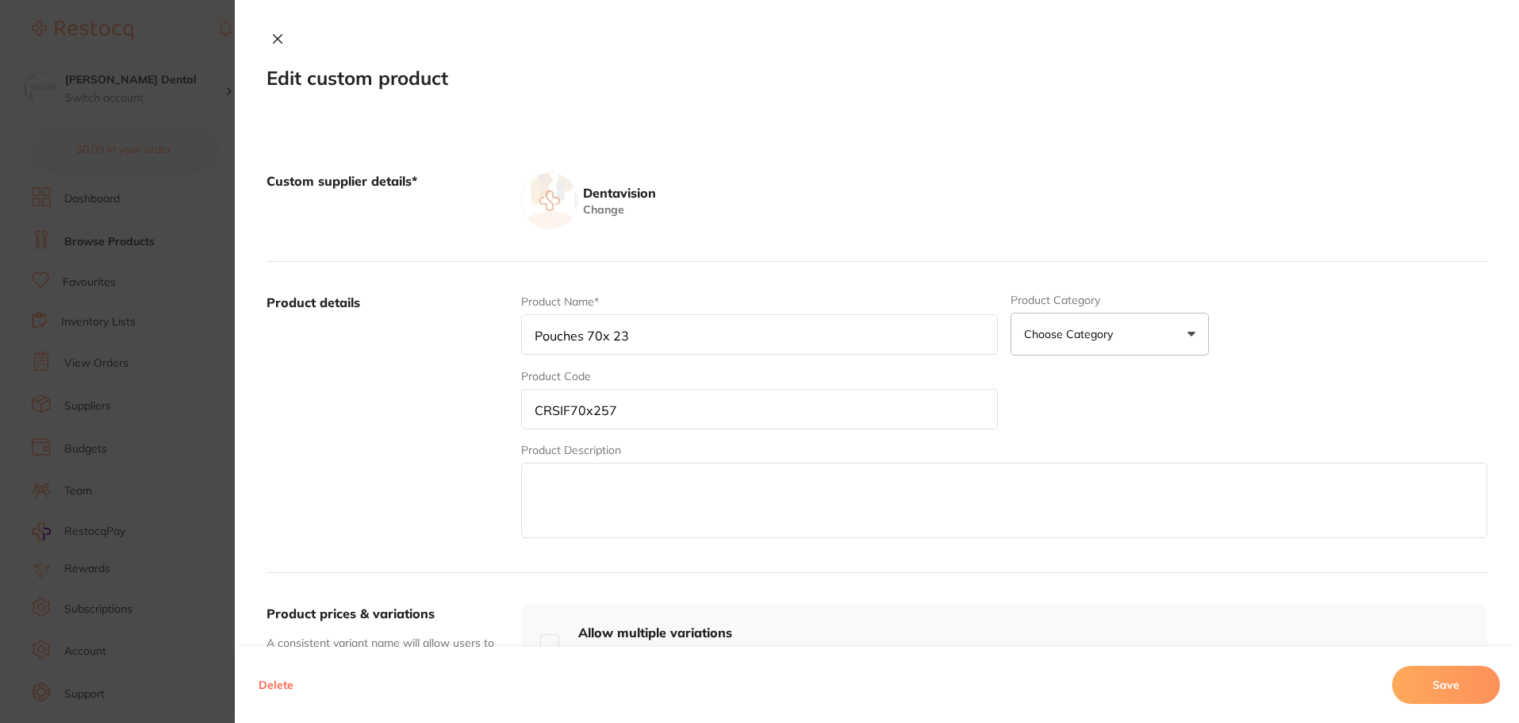
click at [645, 336] on input "Pouches 70x 23" at bounding box center [759, 334] width 477 height 40
type input "Pouches 70x 230"
click at [1426, 685] on button "Save" at bounding box center [1446, 685] width 108 height 38
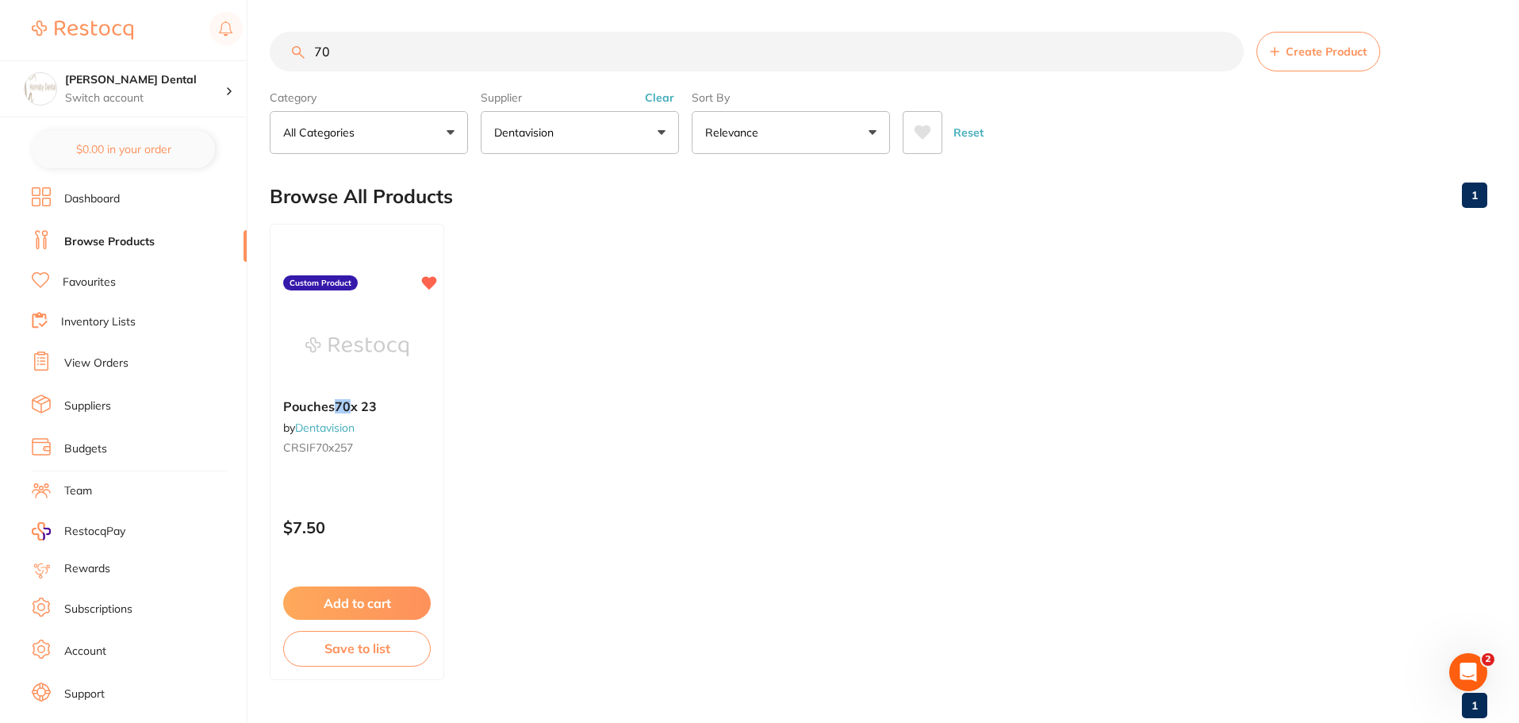
click at [1219, 52] on input "70" at bounding box center [757, 52] width 974 height 40
click at [109, 364] on link "View Orders" at bounding box center [96, 363] width 64 height 16
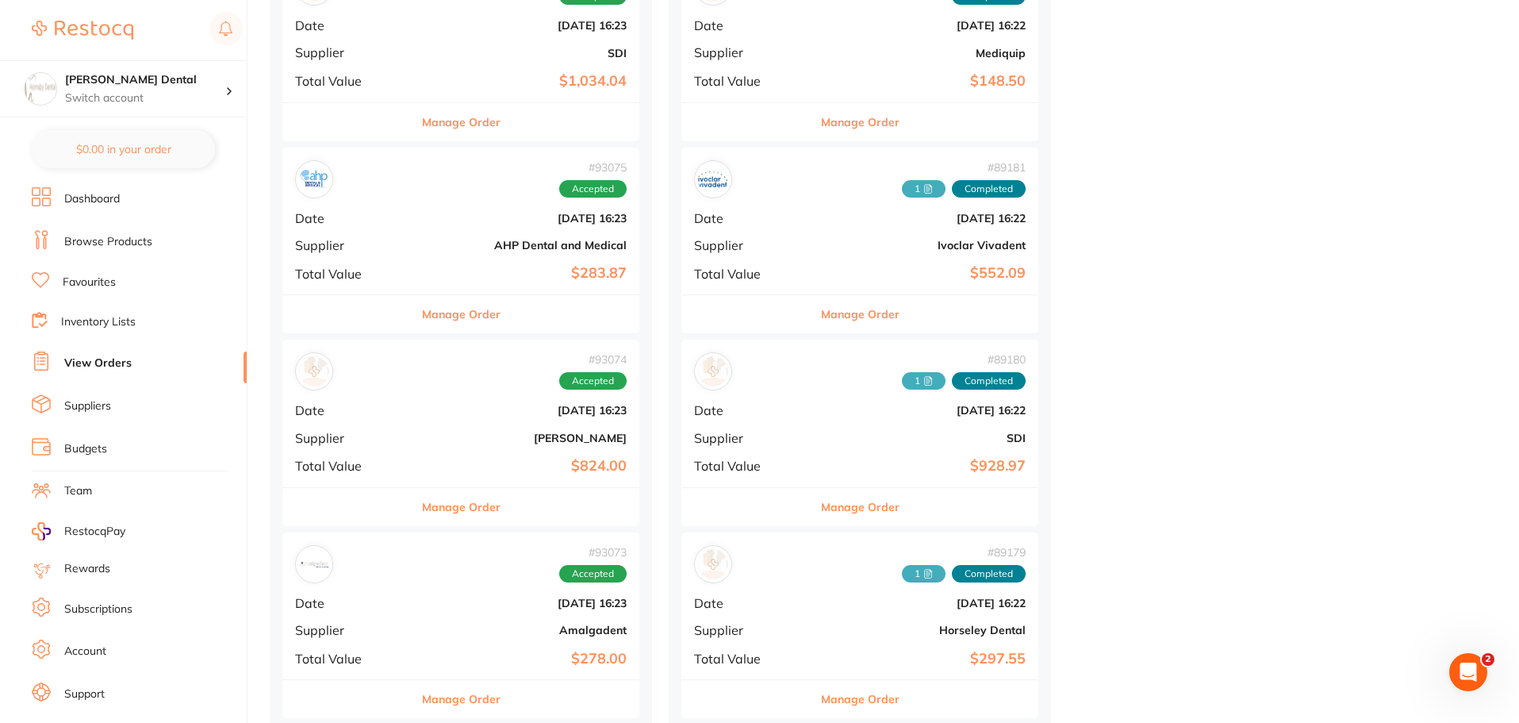
scroll to position [873, 0]
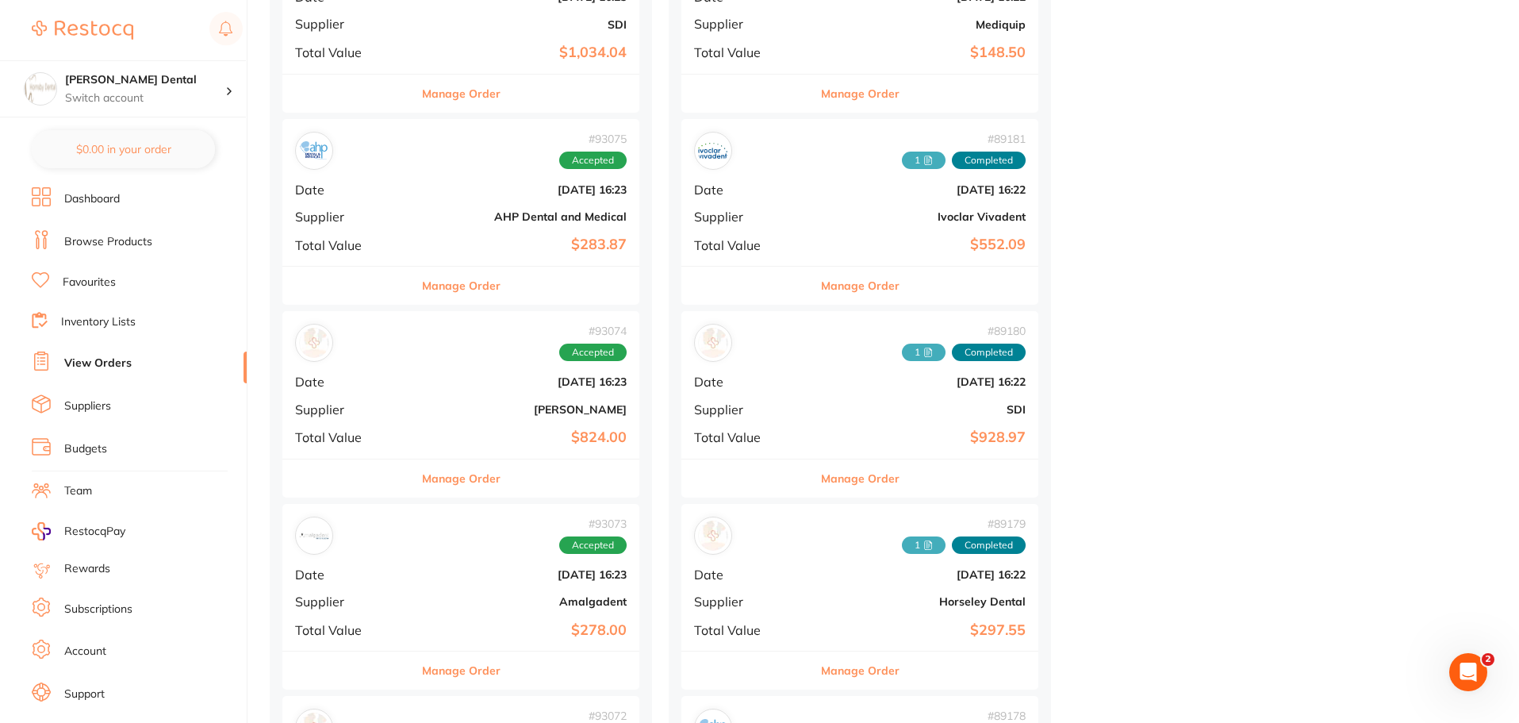
click at [441, 475] on button "Manage Order" at bounding box center [461, 478] width 79 height 38
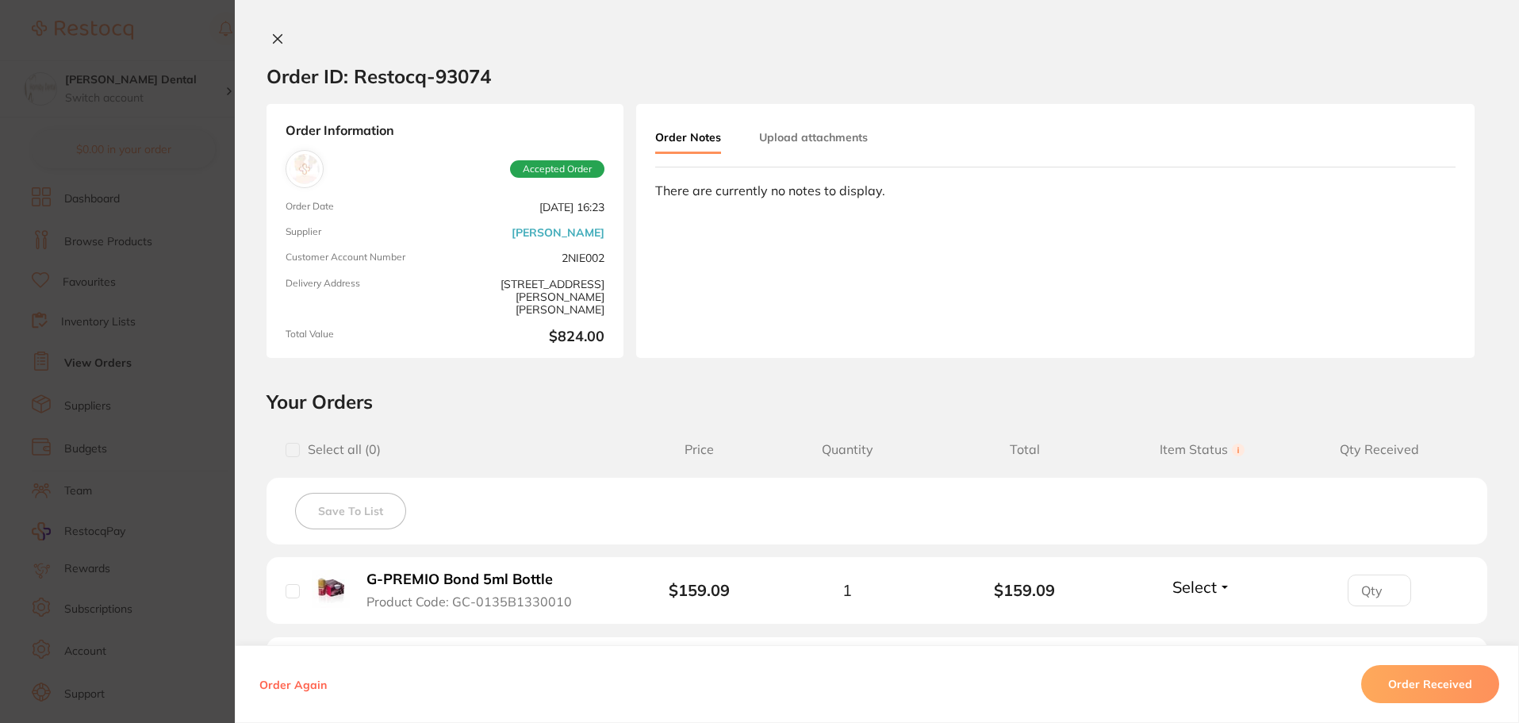
scroll to position [555, 0]
click at [271, 37] on icon at bounding box center [277, 39] width 13 height 13
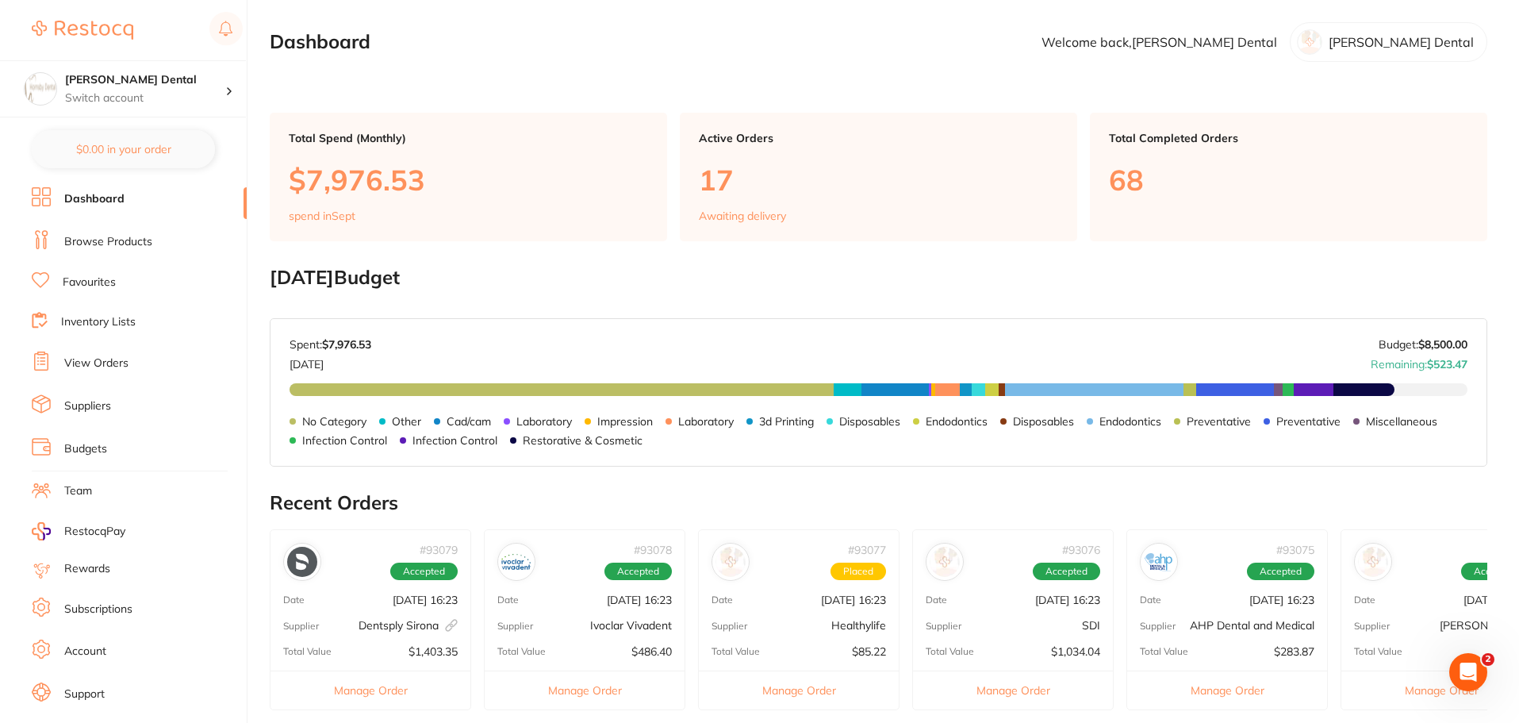
click at [102, 359] on link "View Orders" at bounding box center [96, 363] width 64 height 16
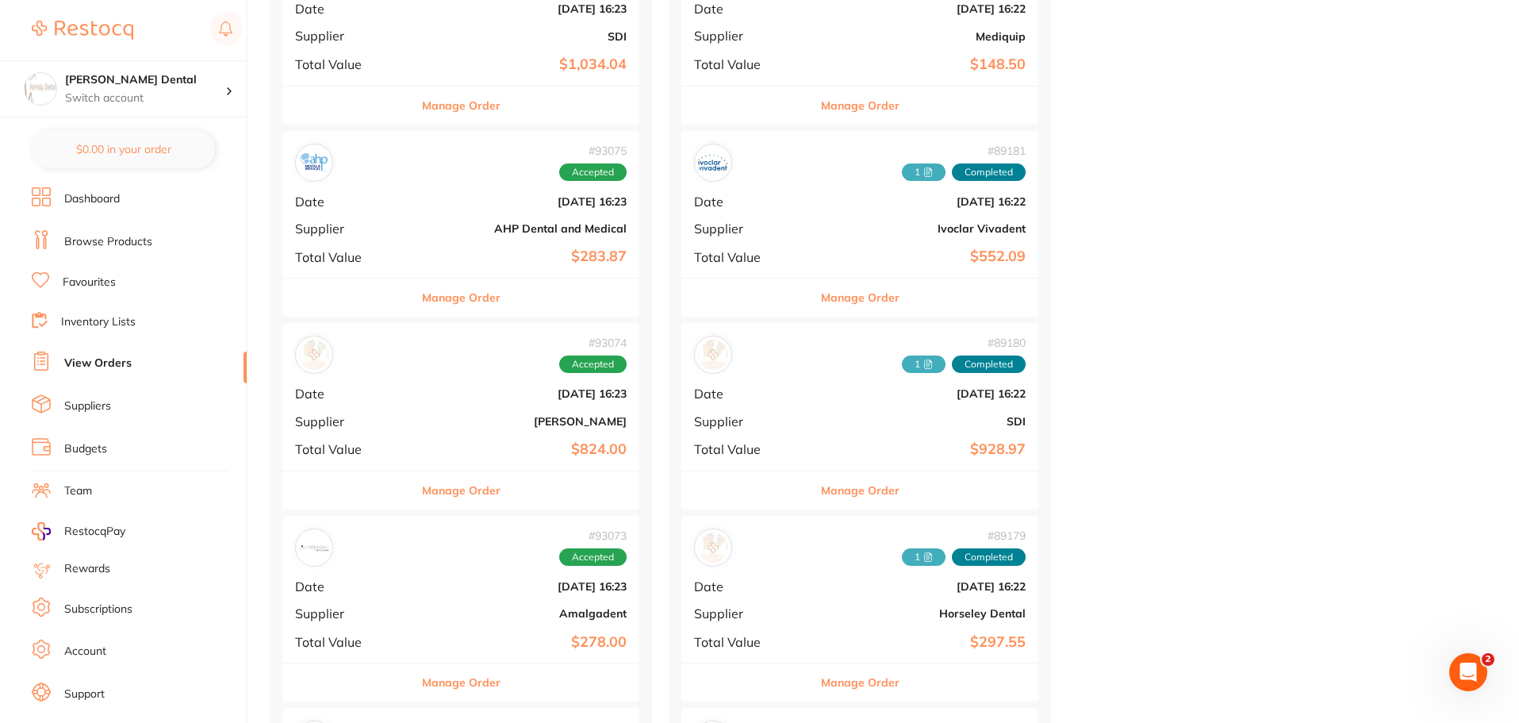
scroll to position [873, 0]
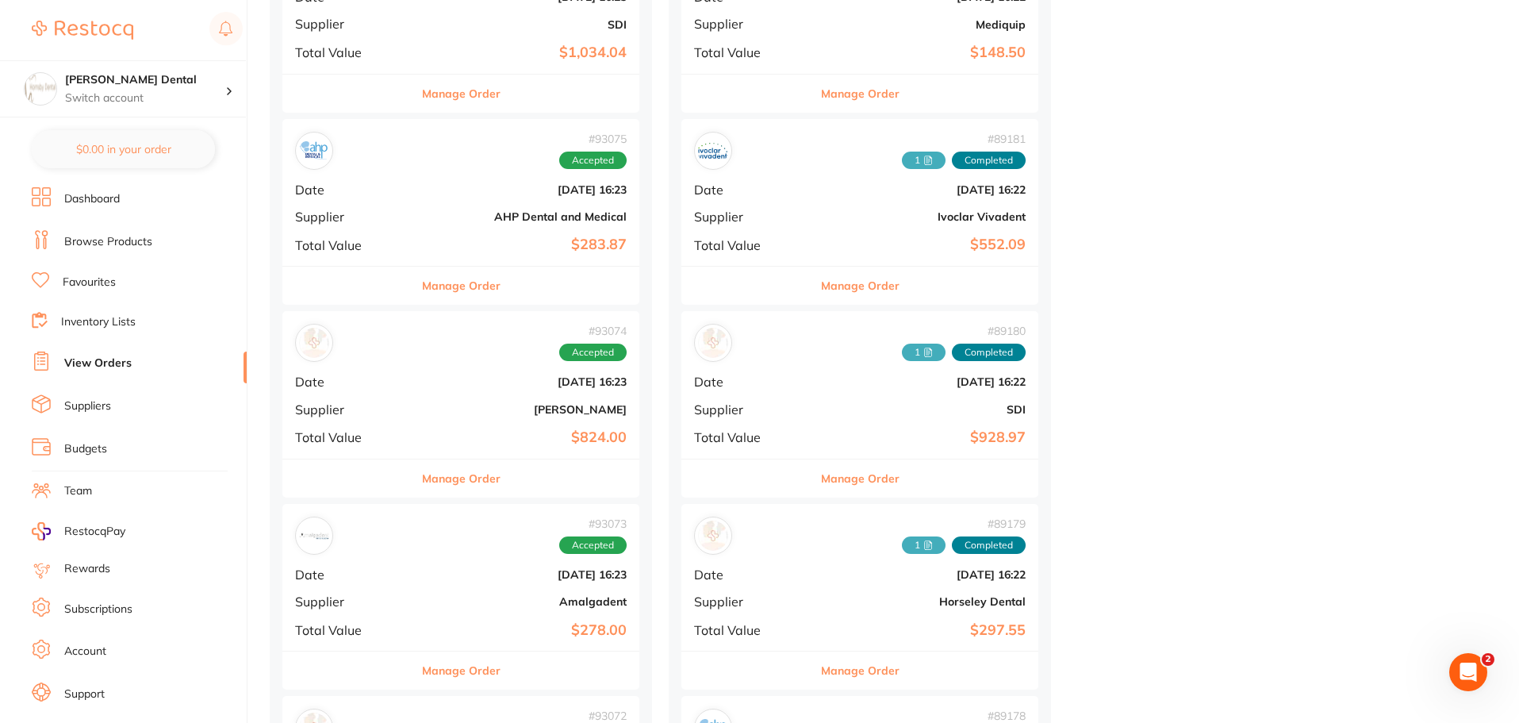
click at [441, 483] on button "Manage Order" at bounding box center [461, 478] width 79 height 38
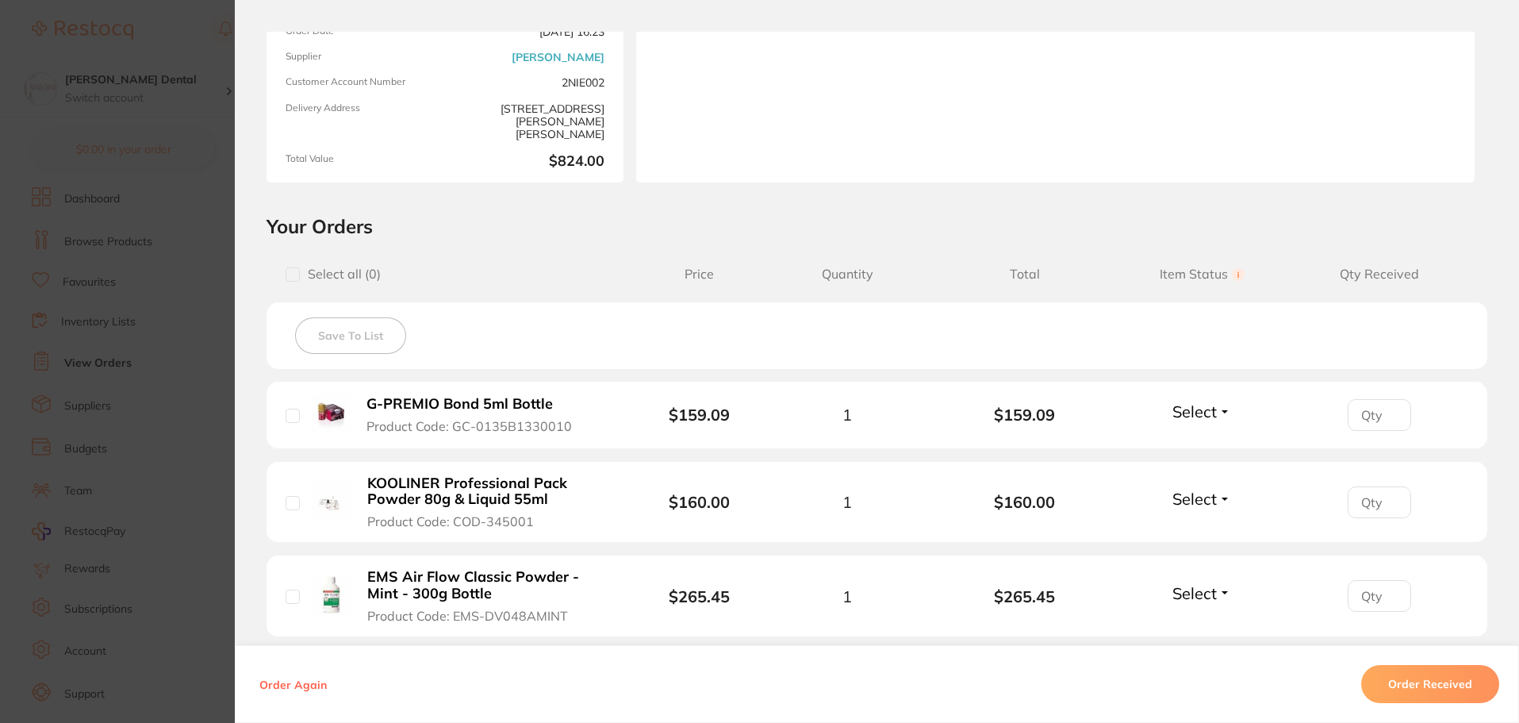
scroll to position [238, 0]
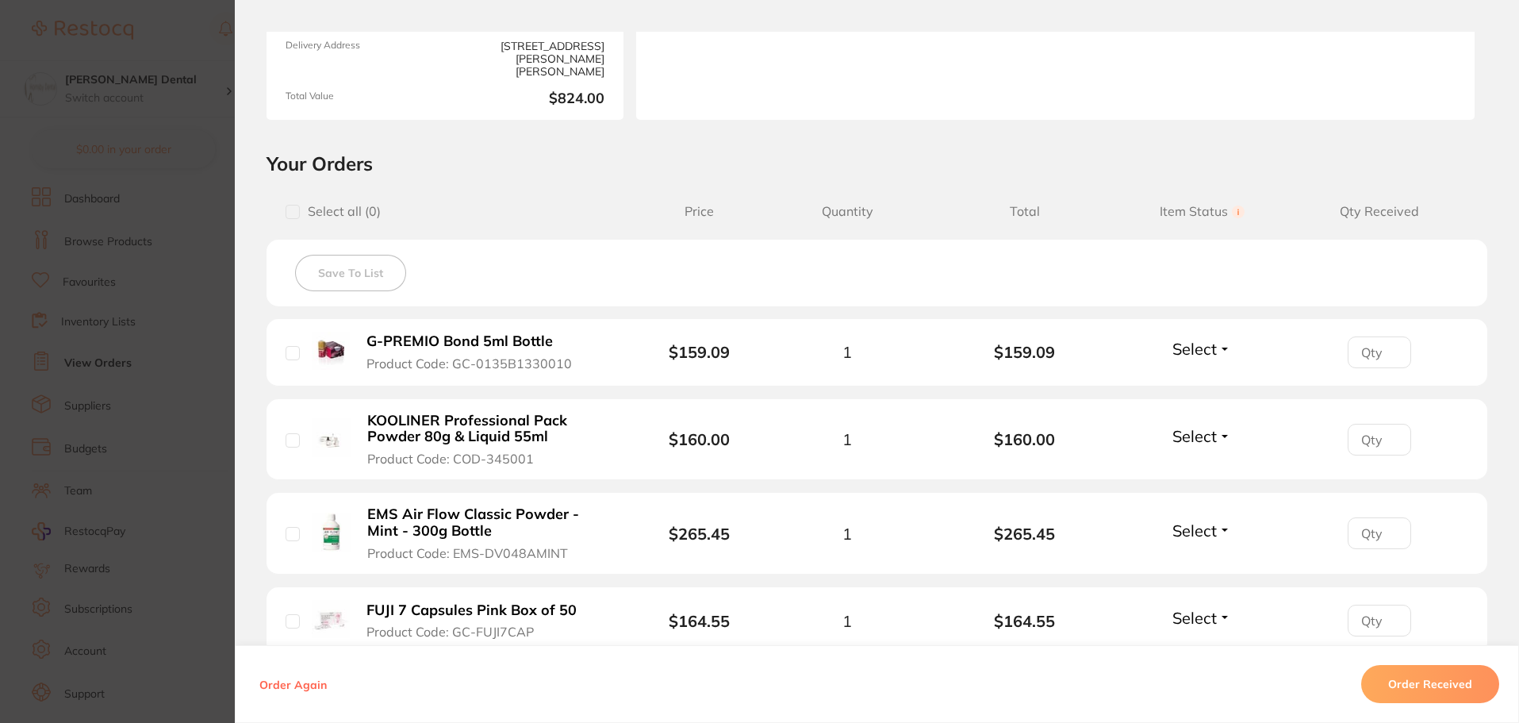
click at [294, 352] on input "checkbox" at bounding box center [293, 353] width 14 height 14
checkbox input "true"
click at [287, 541] on input "checkbox" at bounding box center [293, 534] width 14 height 14
checkbox input "true"
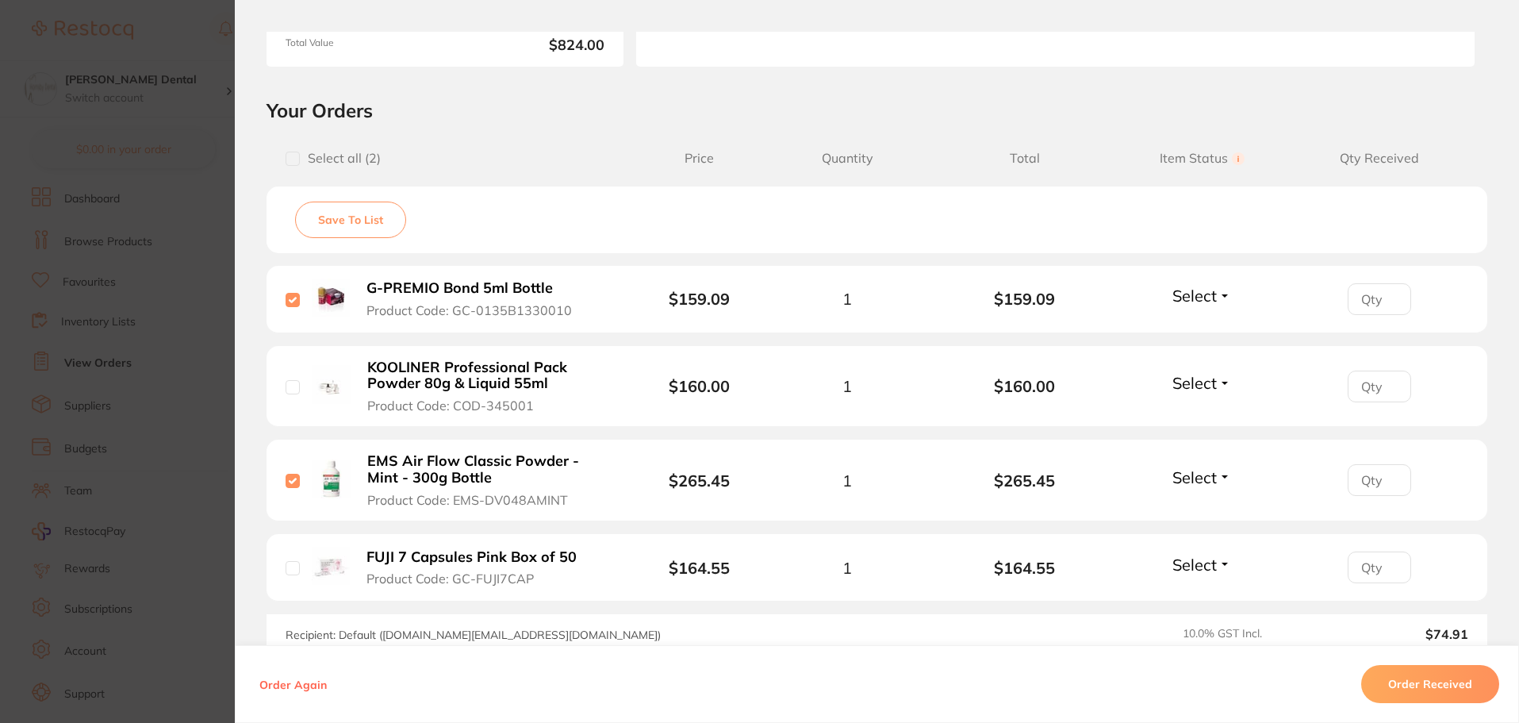
scroll to position [317, 0]
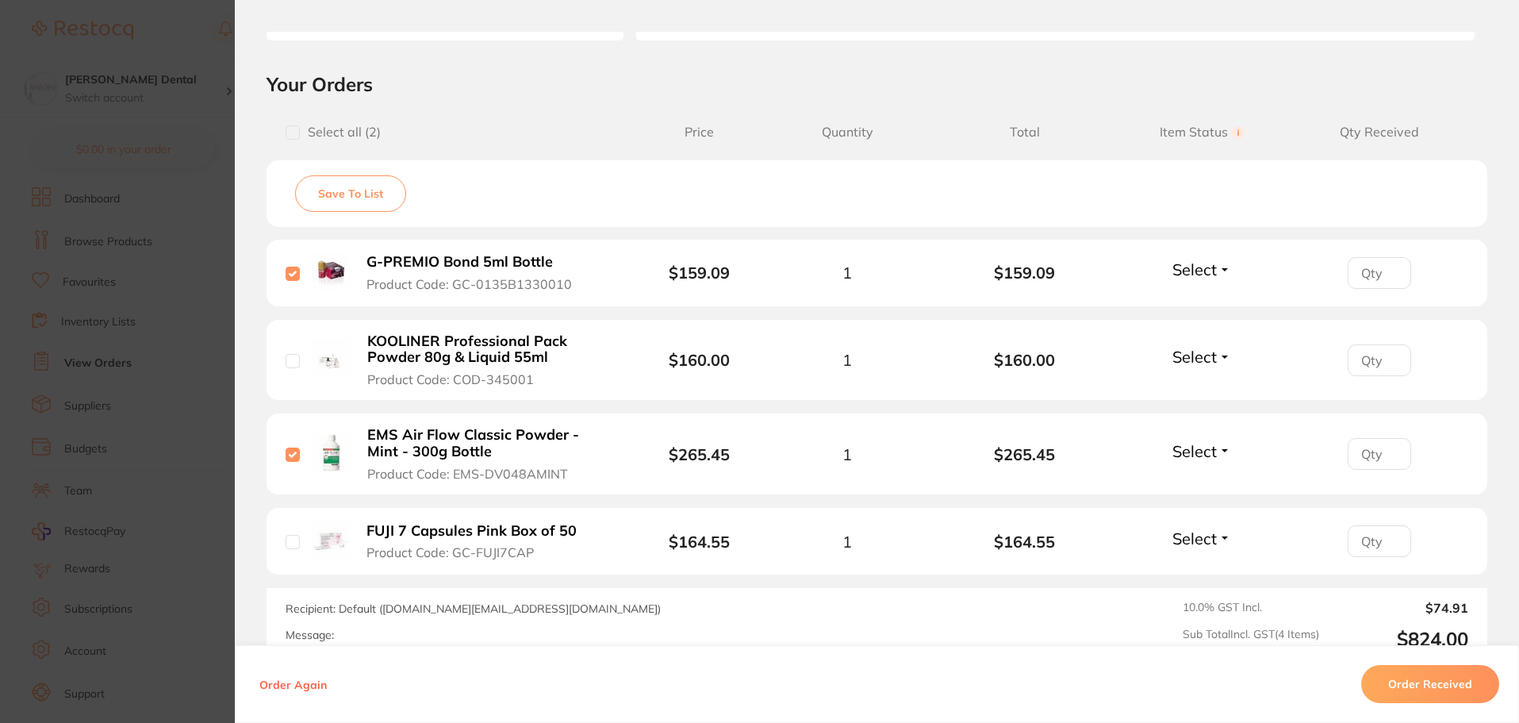
click at [290, 542] on input "checkbox" at bounding box center [293, 542] width 14 height 14
checkbox input "true"
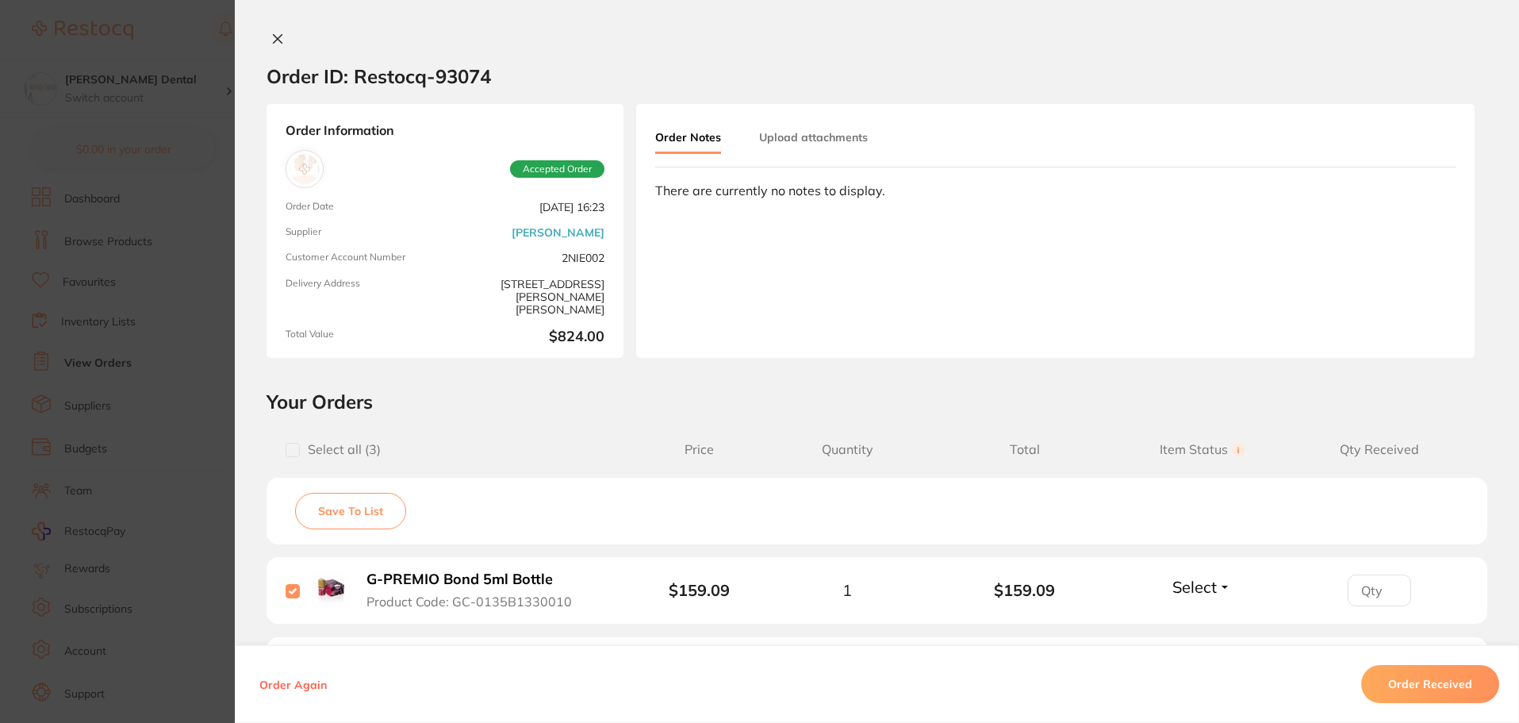
scroll to position [555, 0]
click at [805, 145] on button "Upload attachments" at bounding box center [813, 137] width 109 height 29
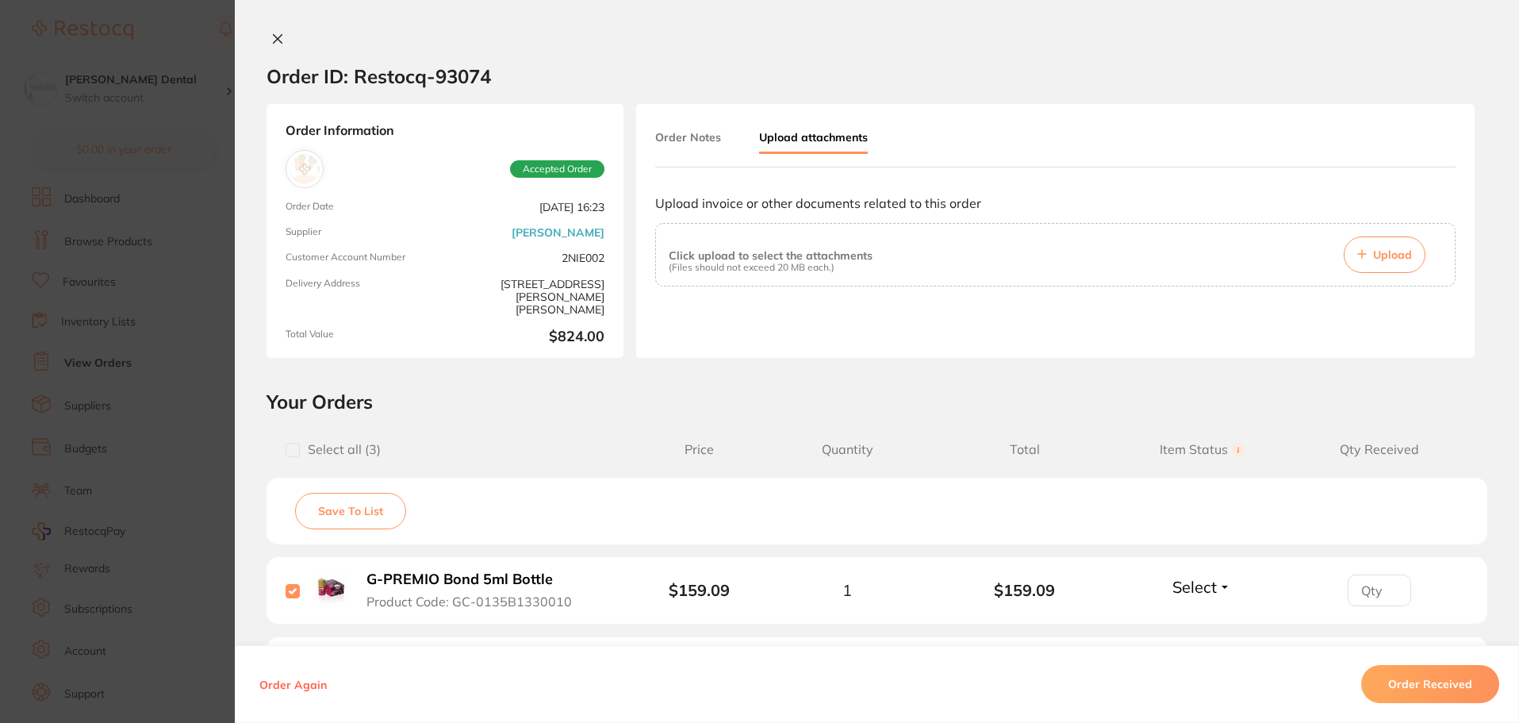
click at [1395, 251] on span "Upload" at bounding box center [1392, 255] width 39 height 14
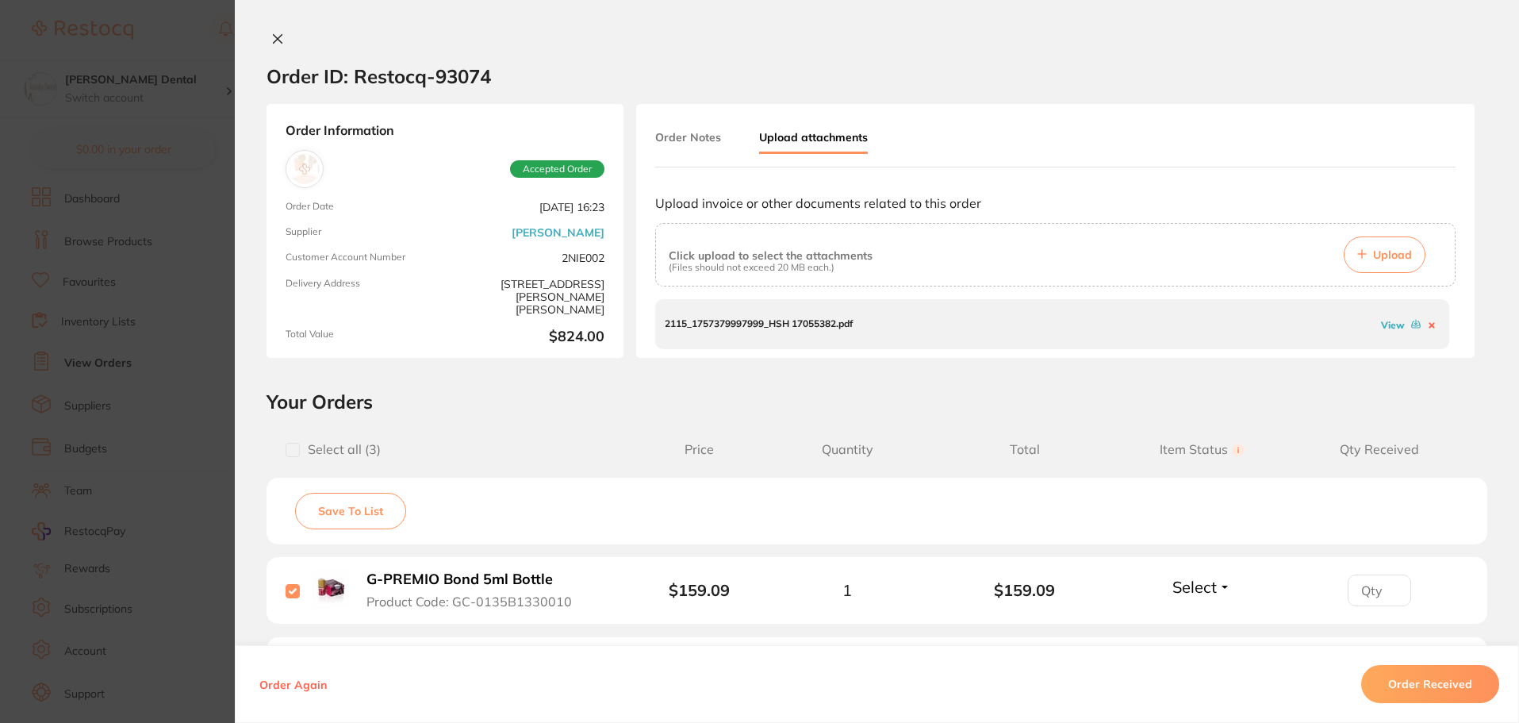
click at [267, 36] on button at bounding box center [278, 40] width 22 height 17
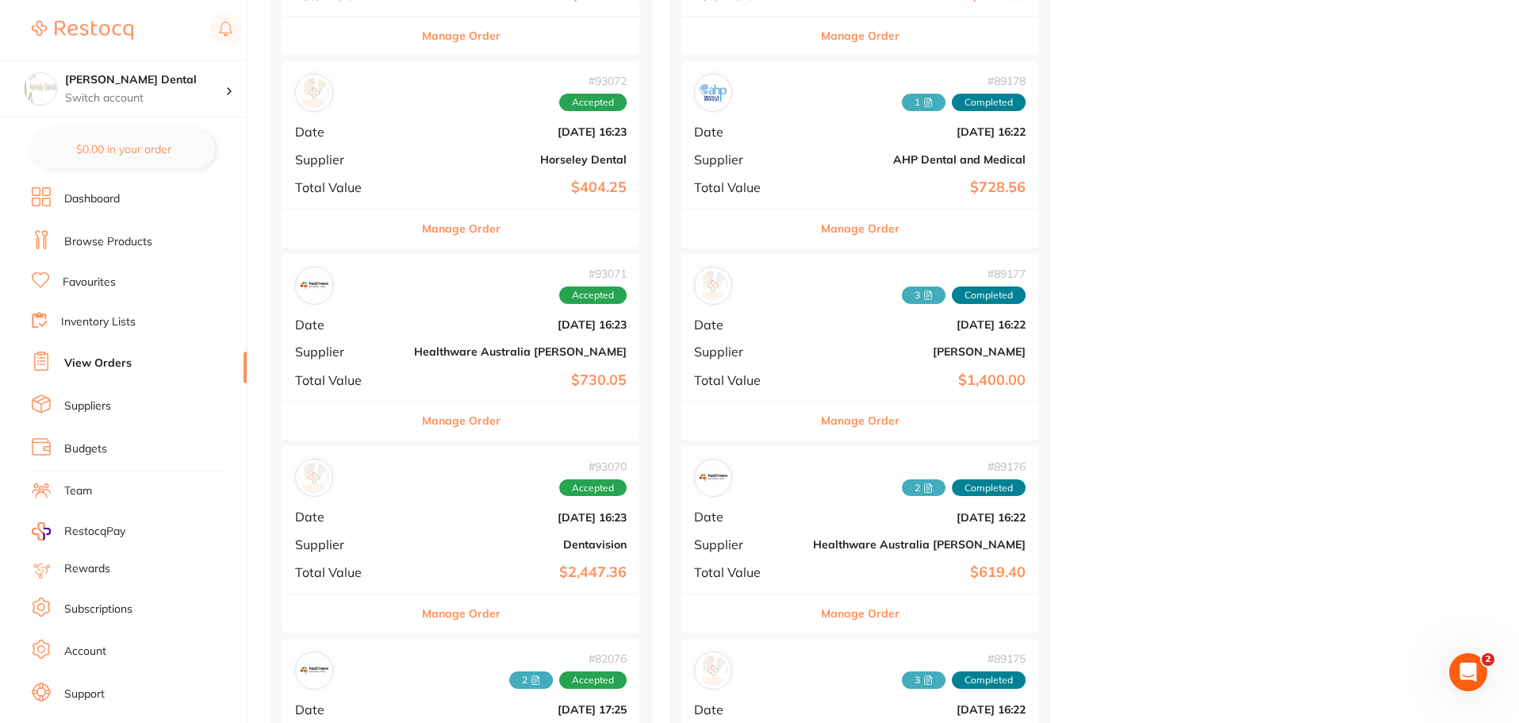
scroll to position [1587, 0]
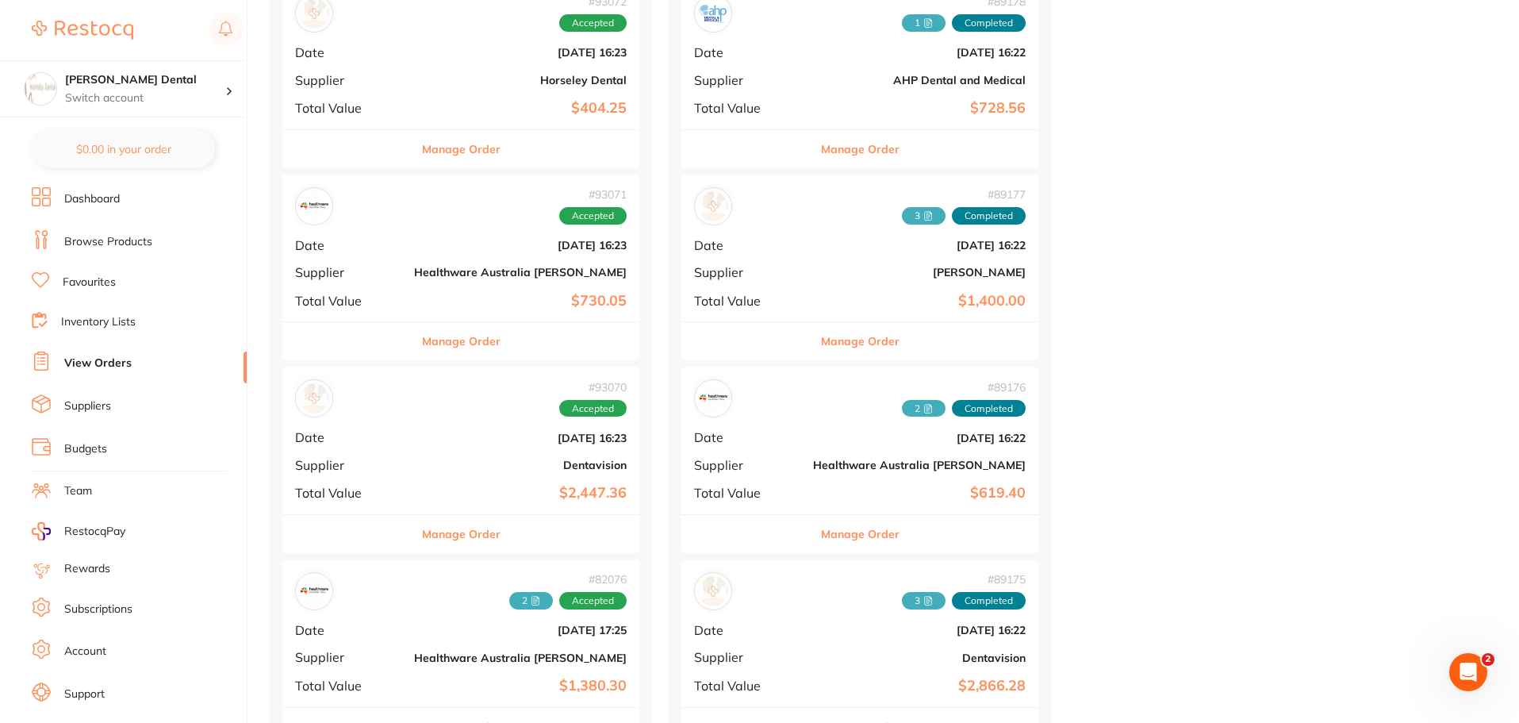
click at [422, 534] on button "Manage Order" at bounding box center [461, 534] width 79 height 38
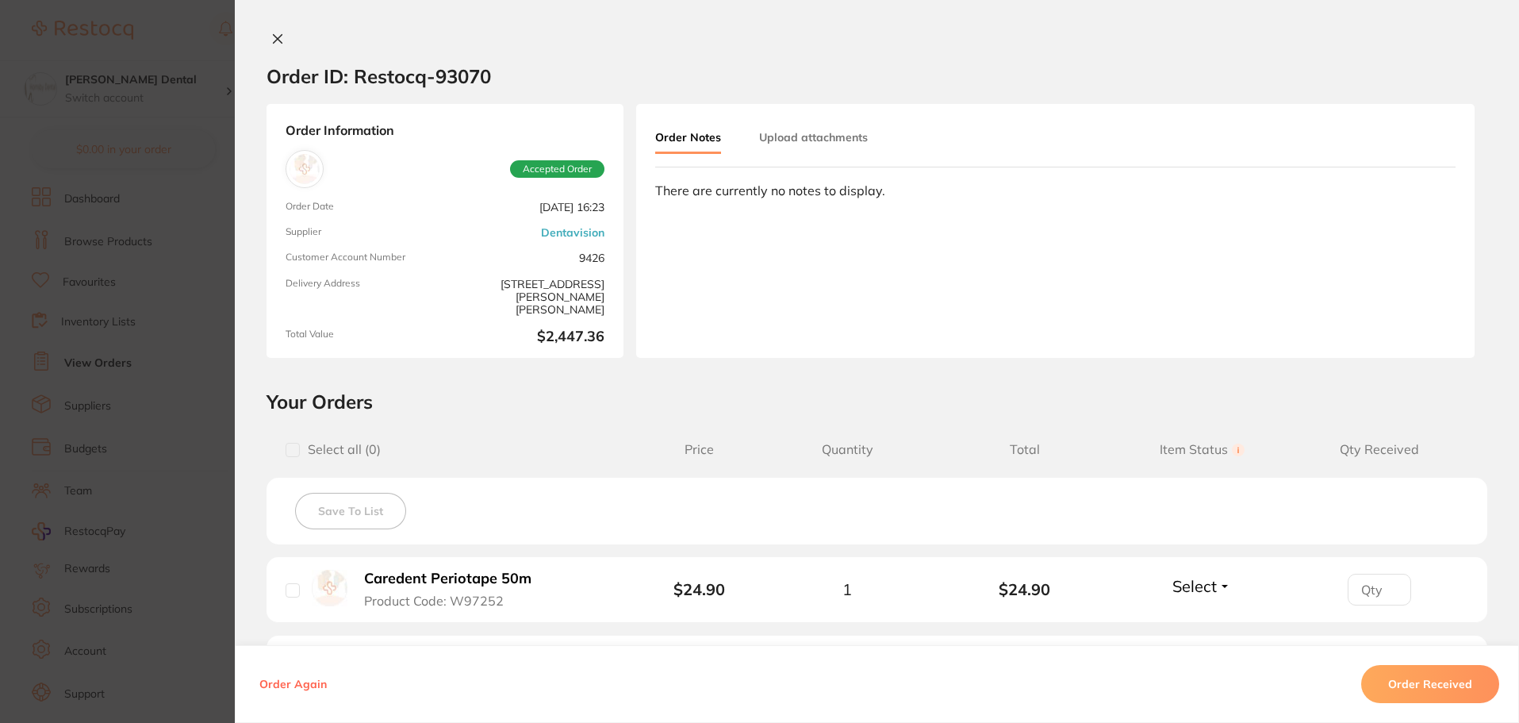
click at [832, 136] on button "Upload attachments" at bounding box center [813, 137] width 109 height 29
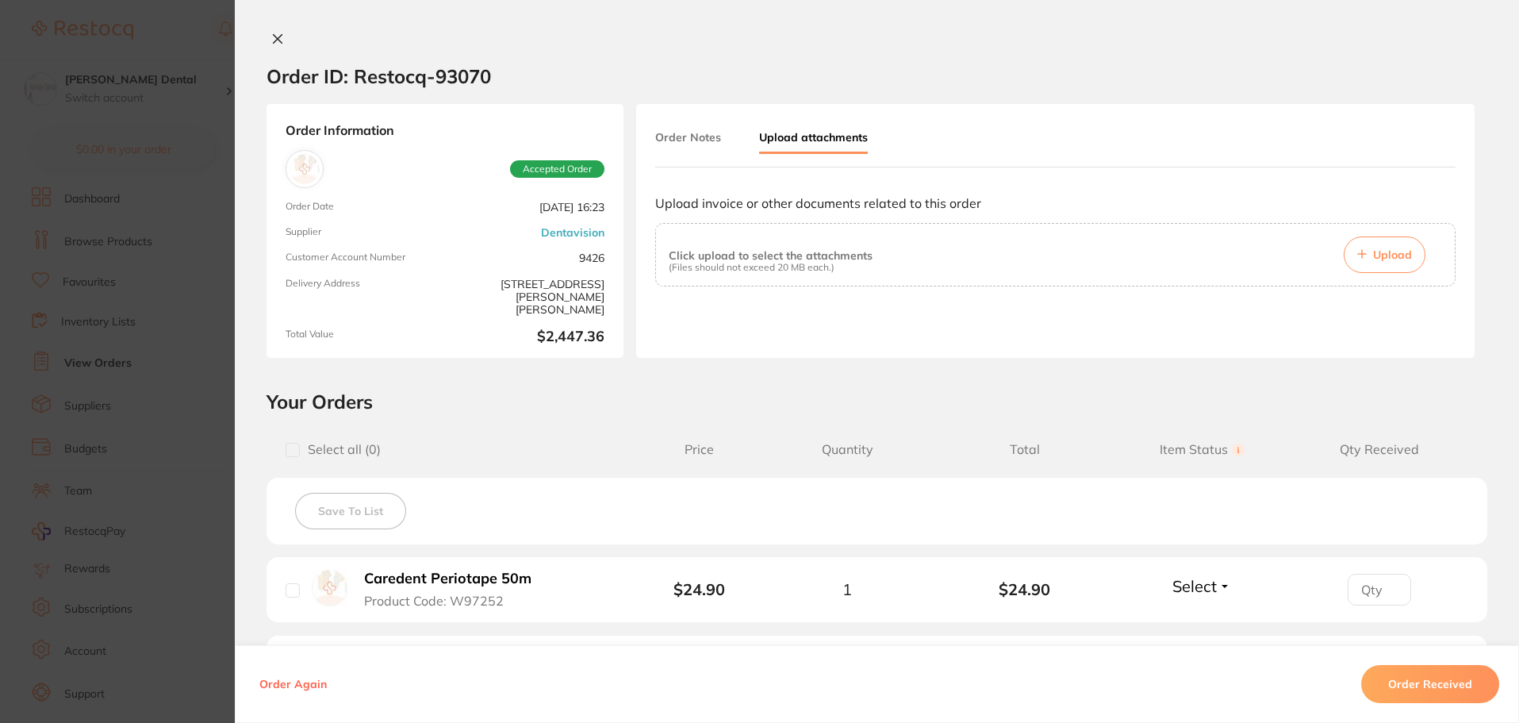
click at [1395, 256] on span "Upload" at bounding box center [1392, 255] width 39 height 14
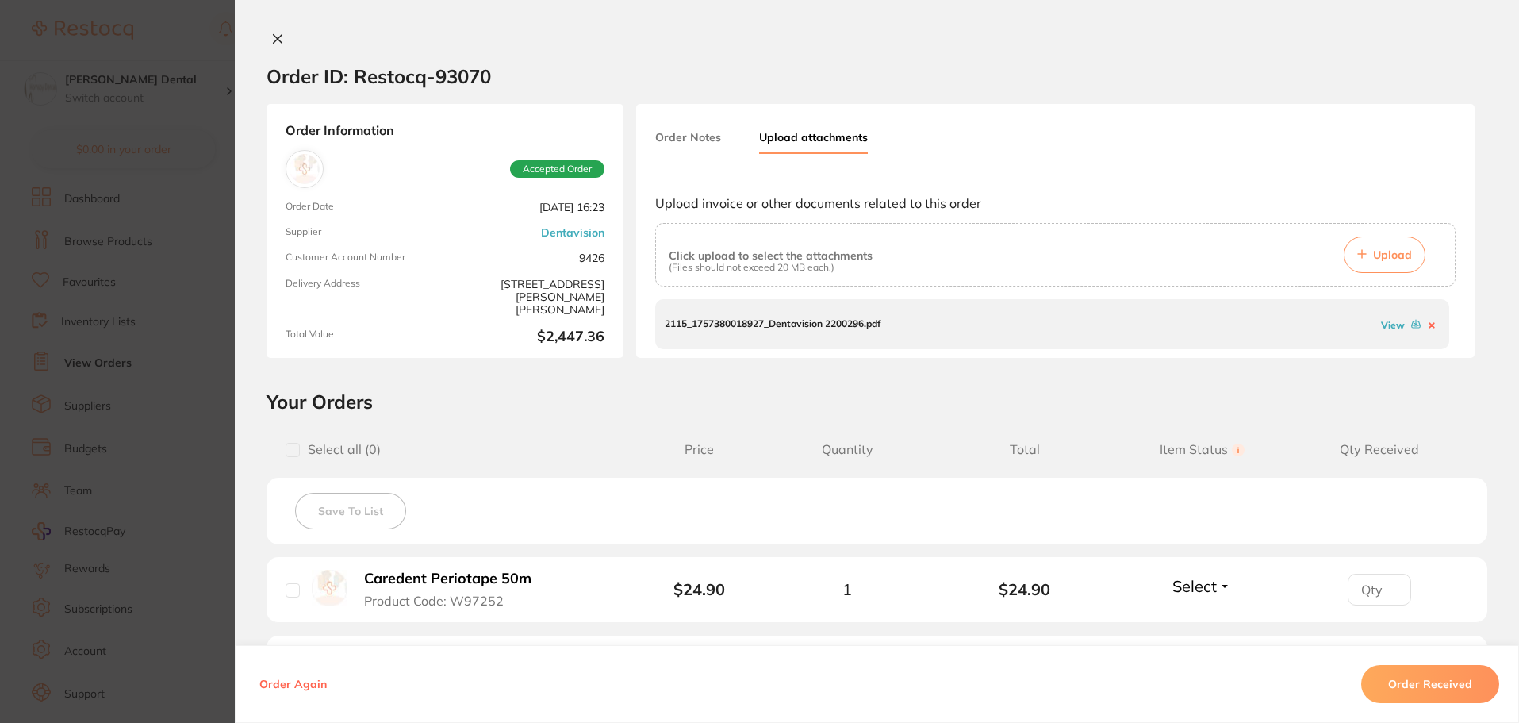
click at [275, 30] on div "Order ID: Restocq- 93070 Order Information Accepted Order Order Date Sept 5 202…" at bounding box center [877, 361] width 1284 height 723
click at [277, 37] on icon at bounding box center [277, 39] width 13 height 13
